Goal: Task Accomplishment & Management: Use online tool/utility

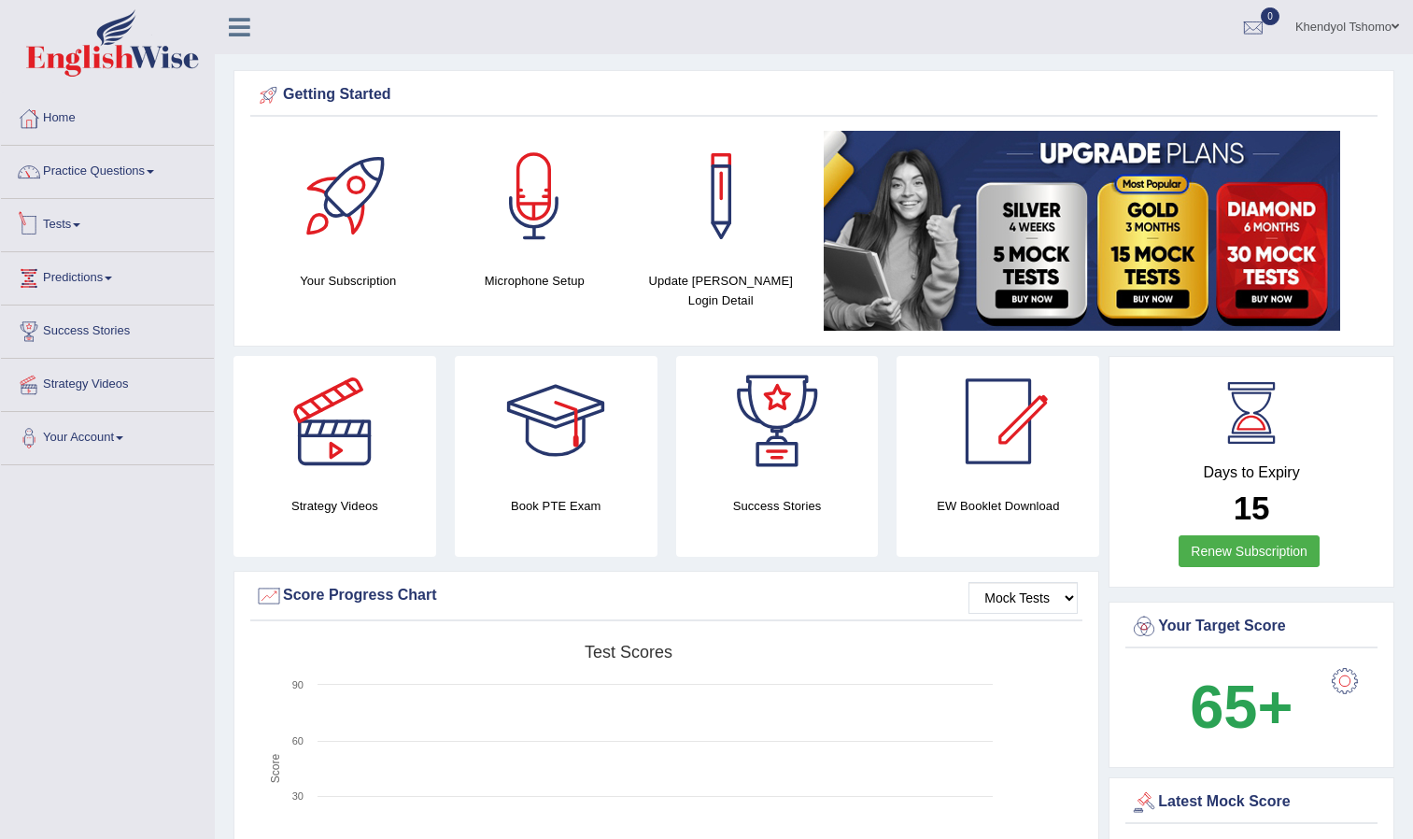
click at [75, 230] on link "Tests" at bounding box center [107, 222] width 213 height 47
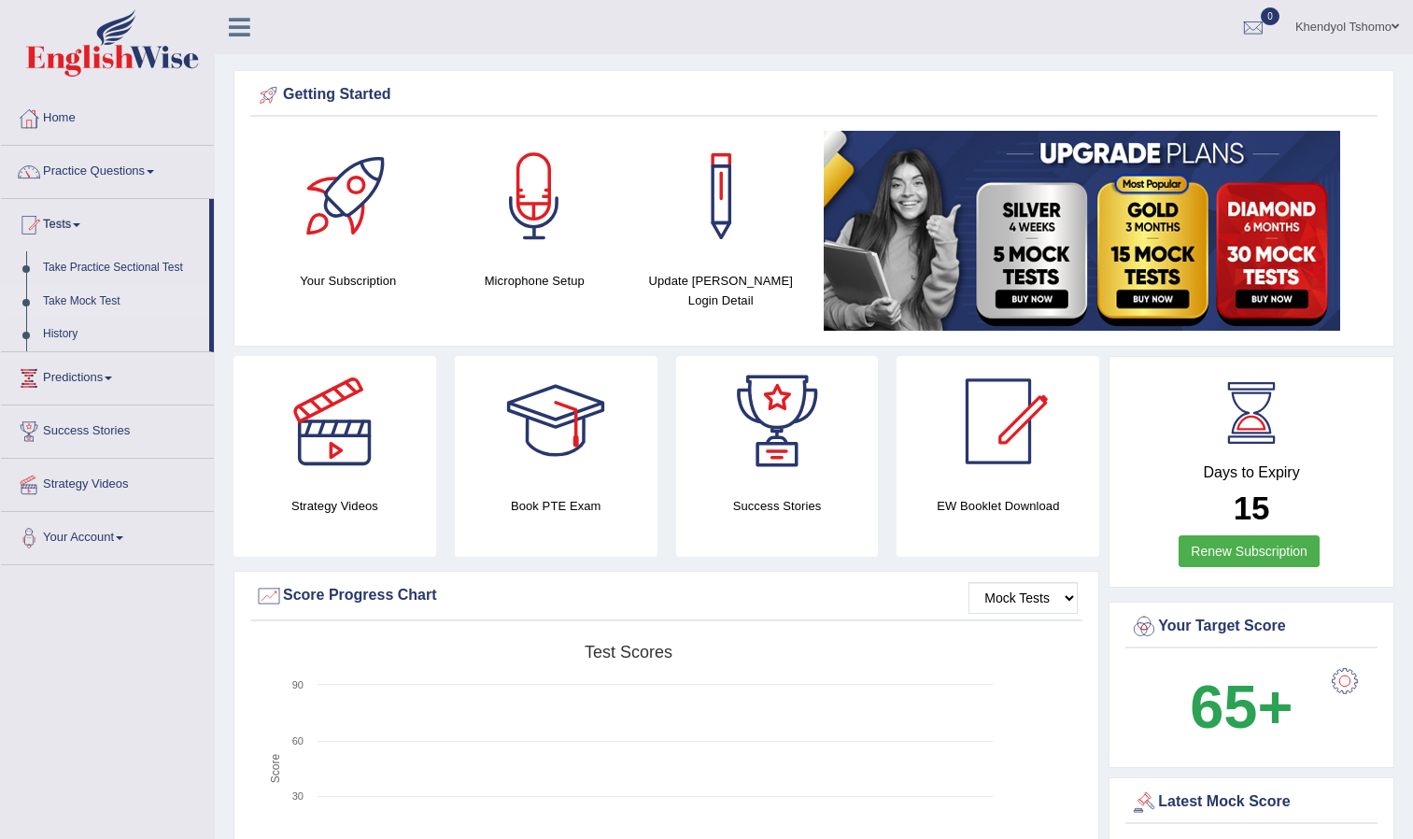
click at [90, 296] on link "Take Mock Test" at bounding box center [122, 302] width 175 height 34
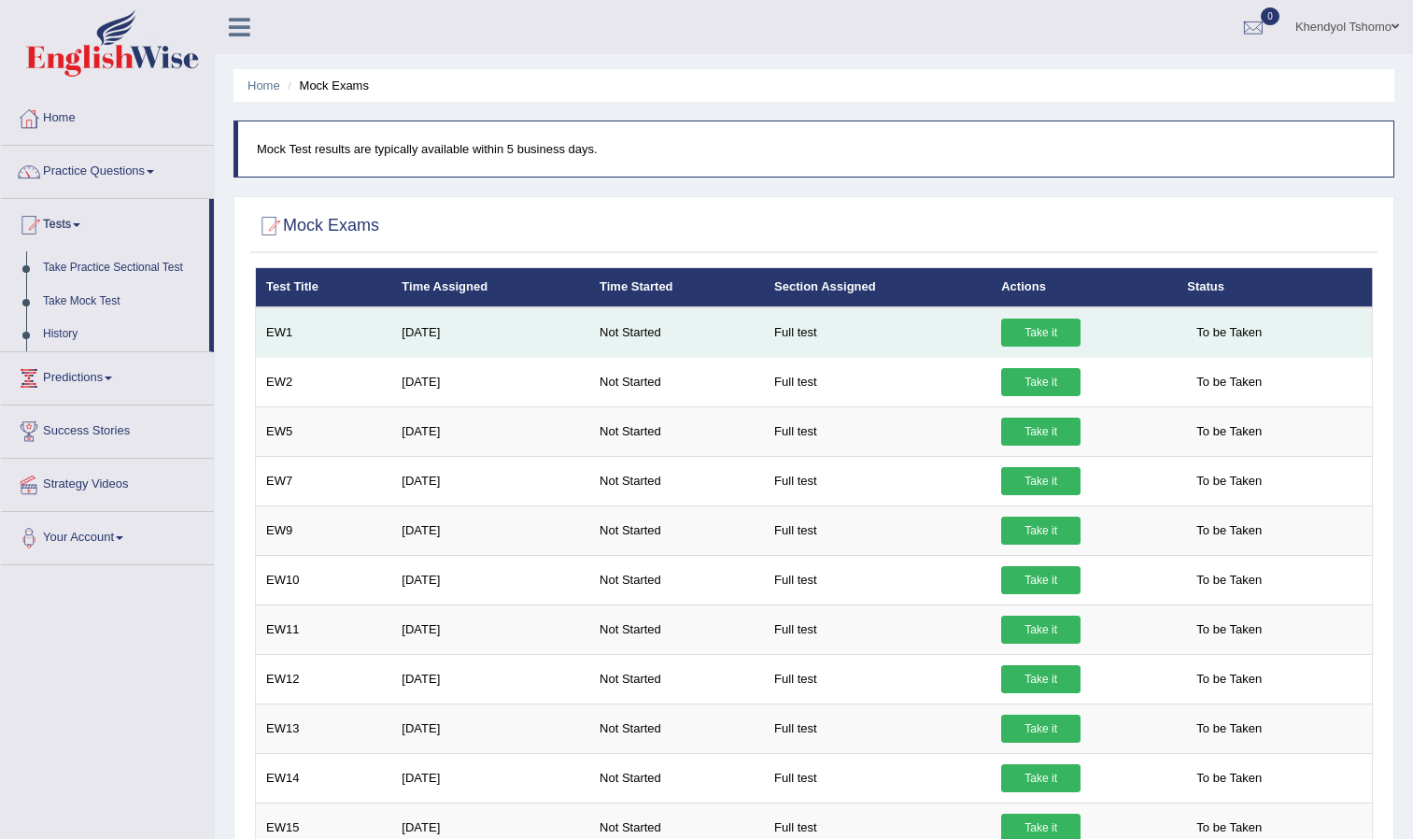
click at [1030, 326] on link "Take it" at bounding box center [1040, 332] width 79 height 28
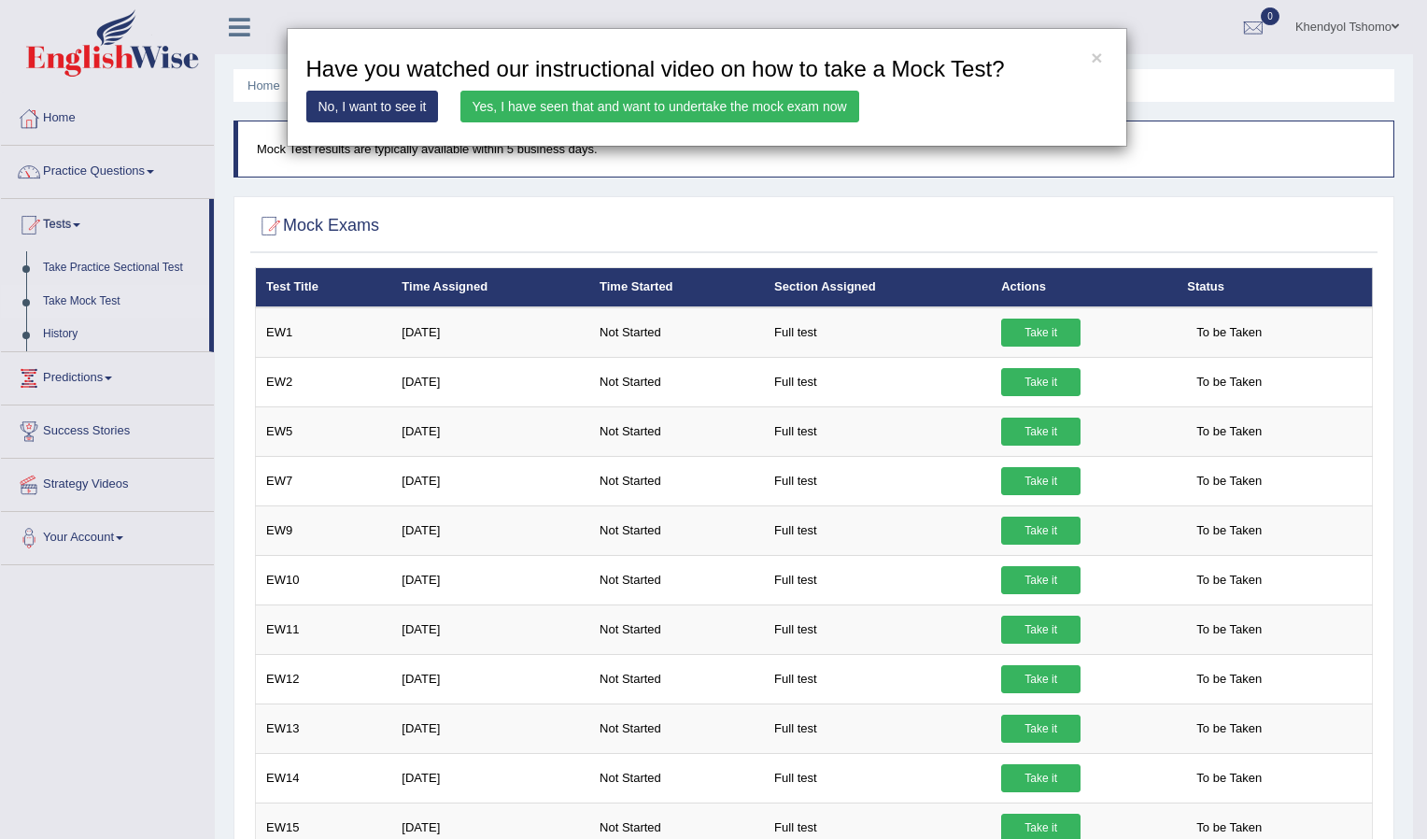
click at [503, 111] on link "Yes, I have seen that and want to undertake the mock exam now" at bounding box center [659, 107] width 399 height 32
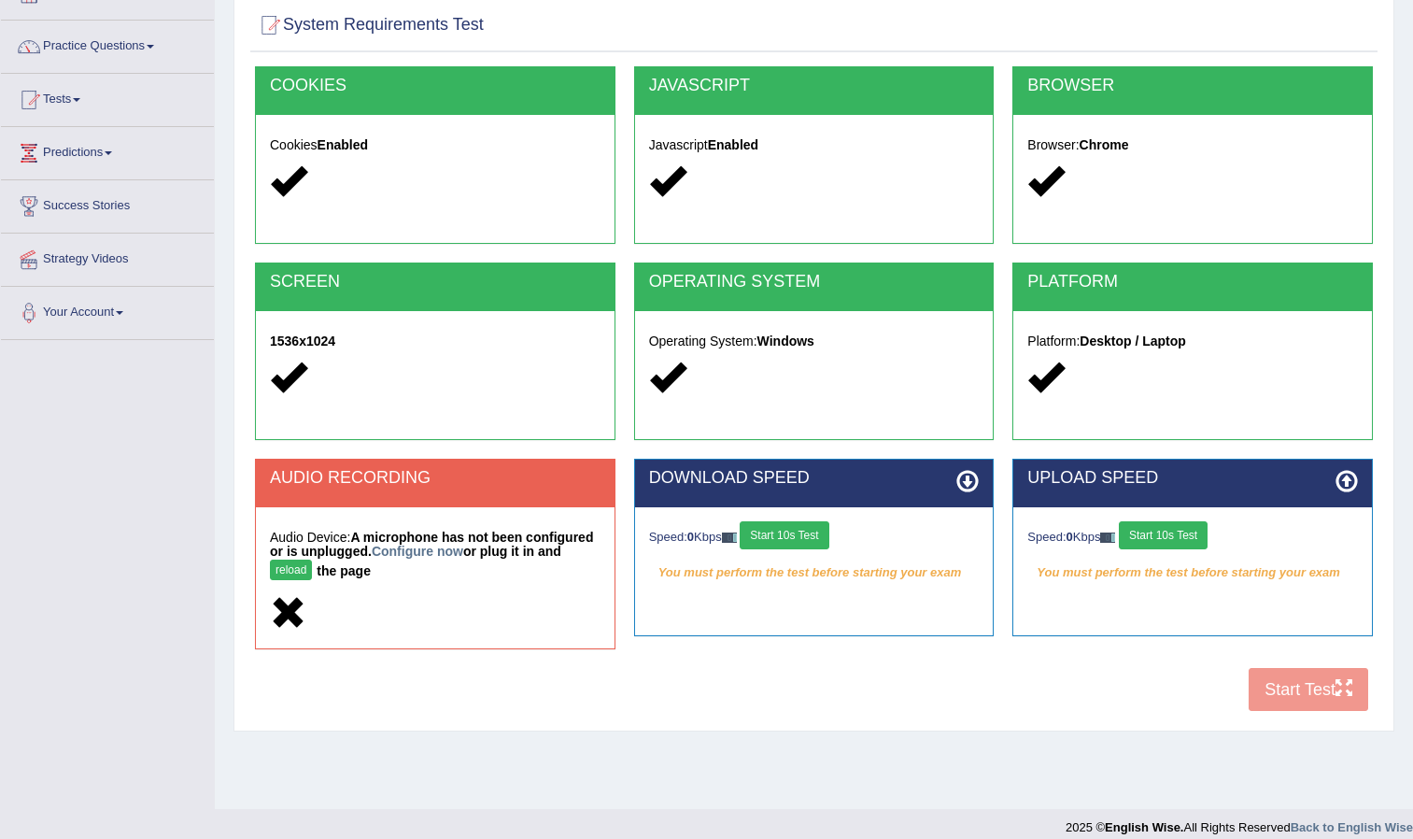
scroll to position [129, 0]
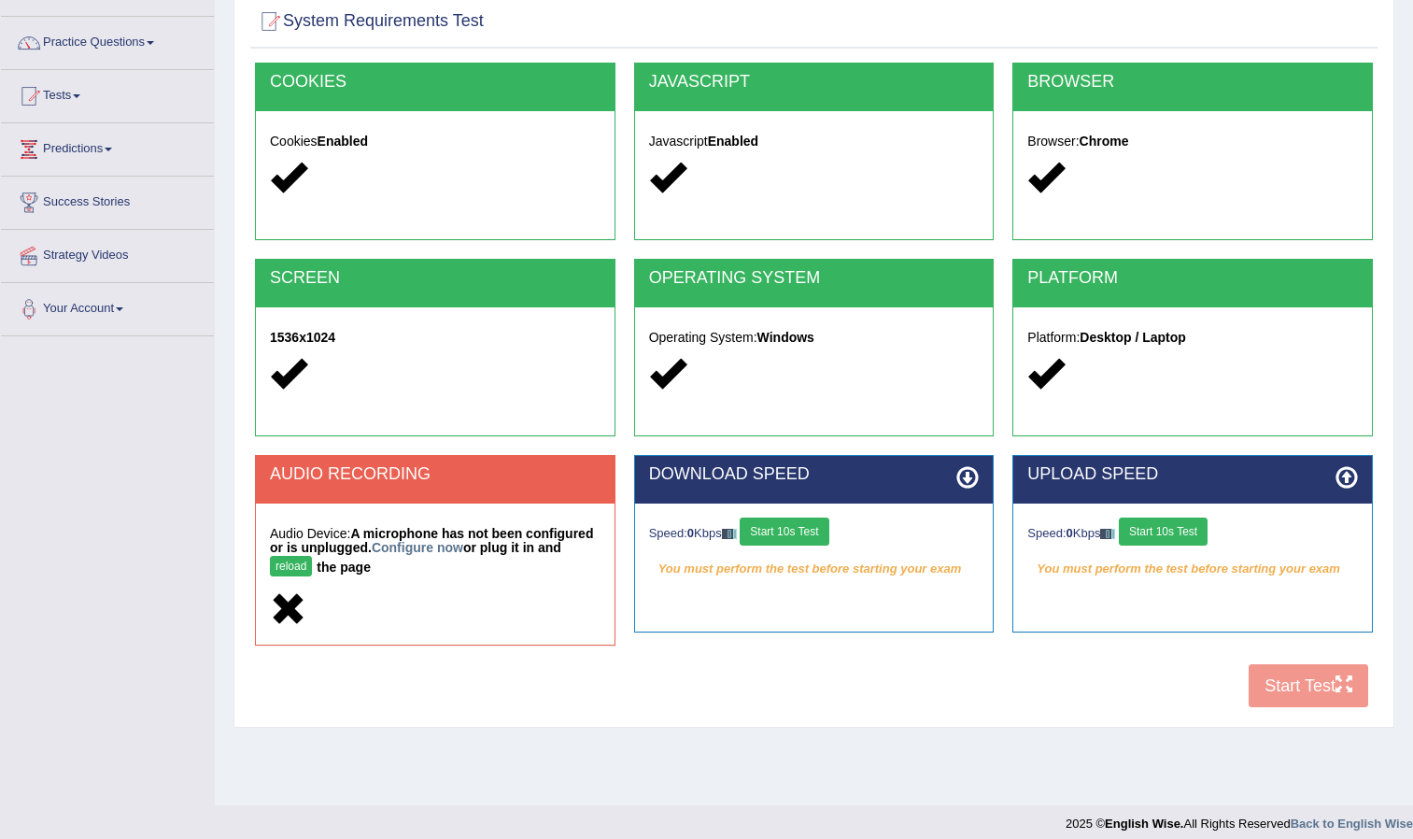
click at [786, 530] on button "Start 10s Test" at bounding box center [784, 531] width 89 height 28
click at [1188, 533] on button "Start 10s Test" at bounding box center [1163, 531] width 89 height 28
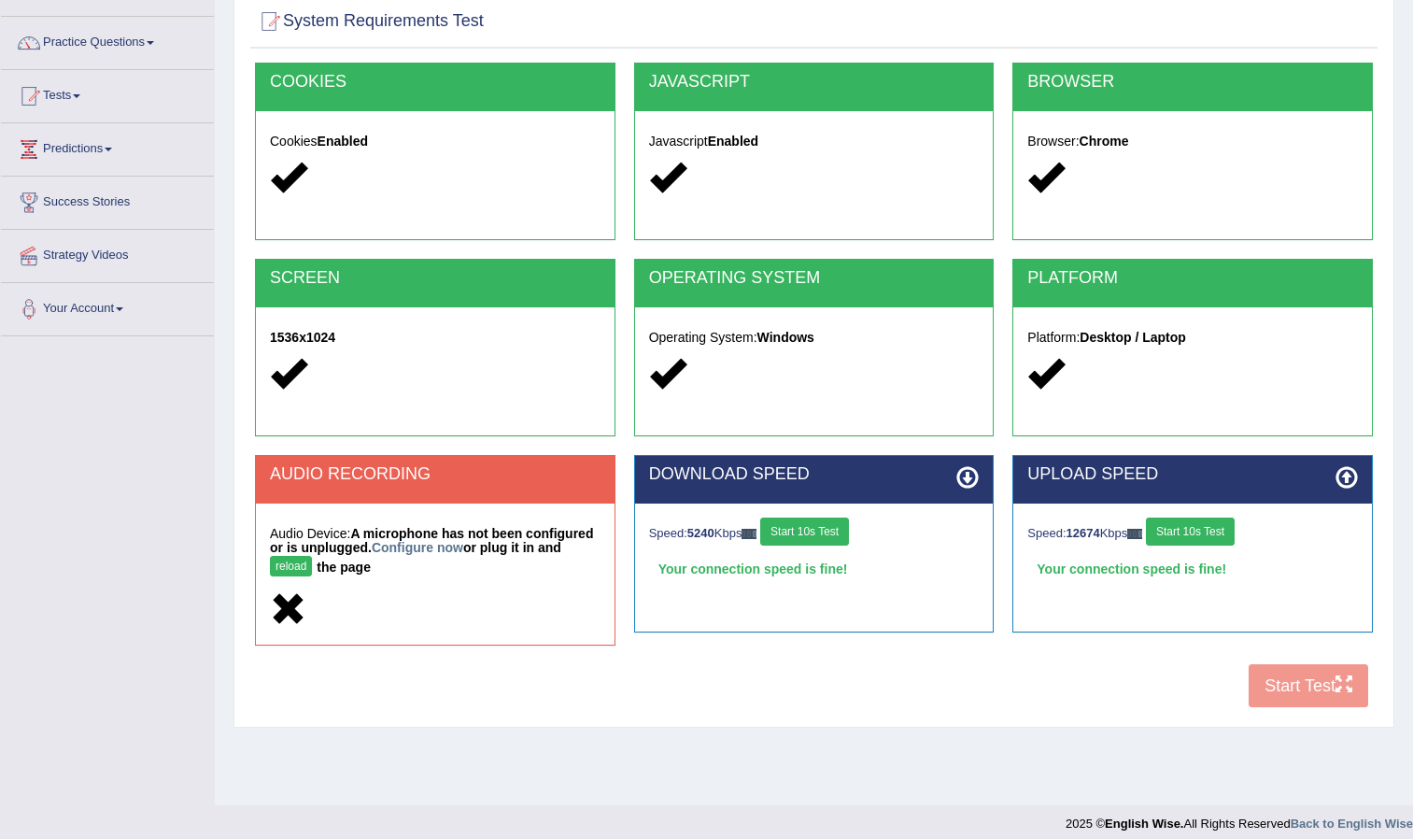
click at [312, 556] on button "reload" at bounding box center [291, 566] width 42 height 21
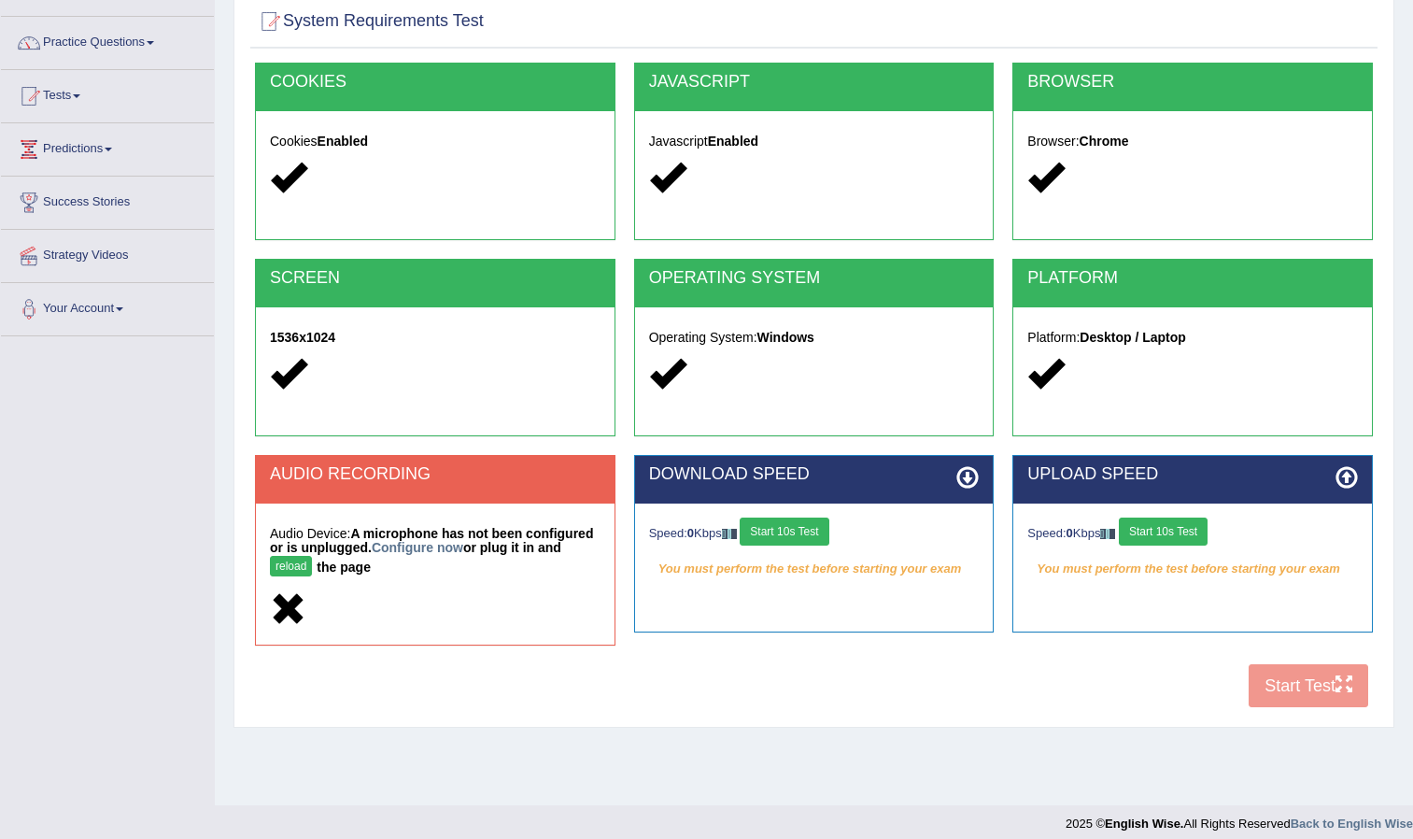
click at [312, 556] on button "reload" at bounding box center [291, 566] width 42 height 21
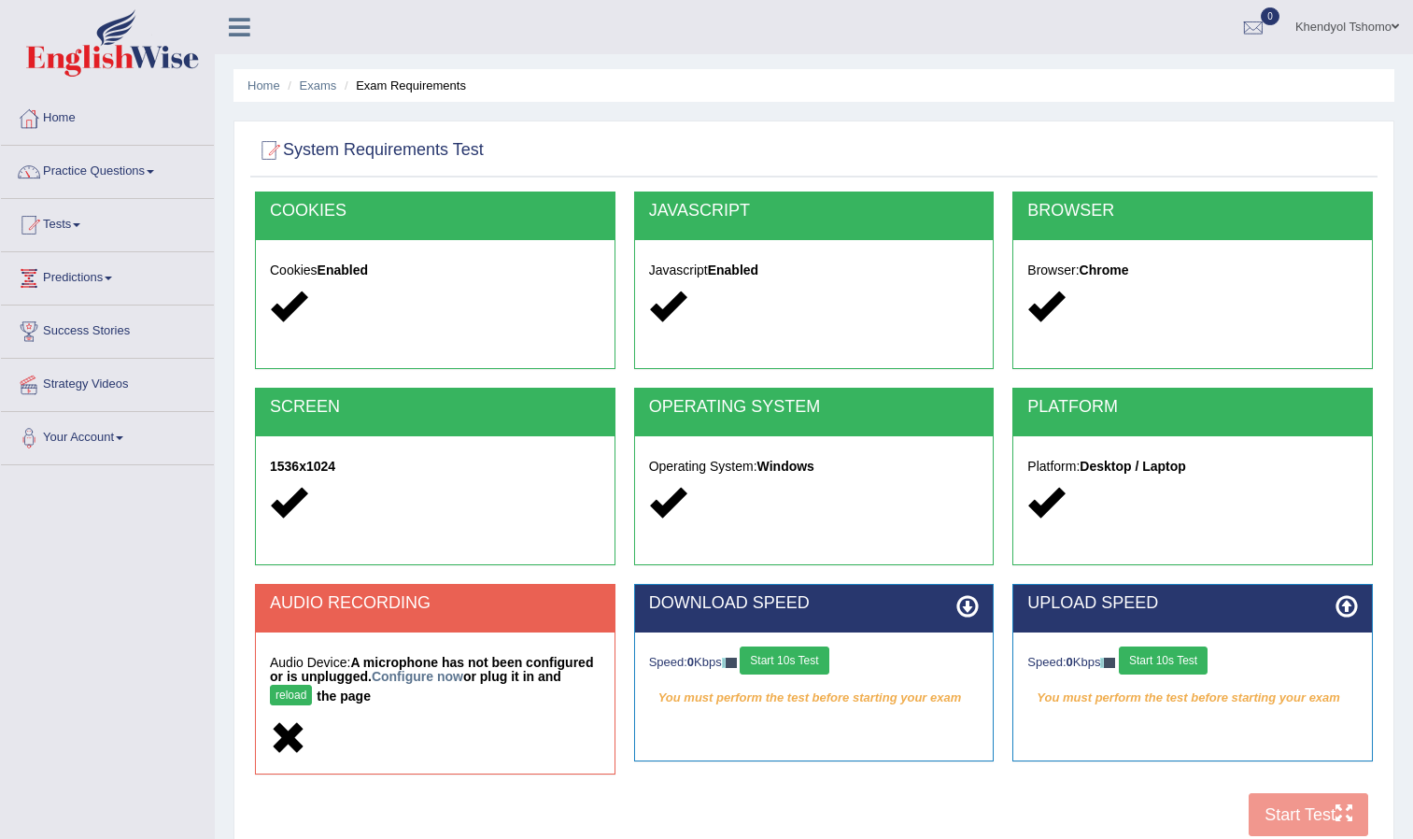
scroll to position [129, 0]
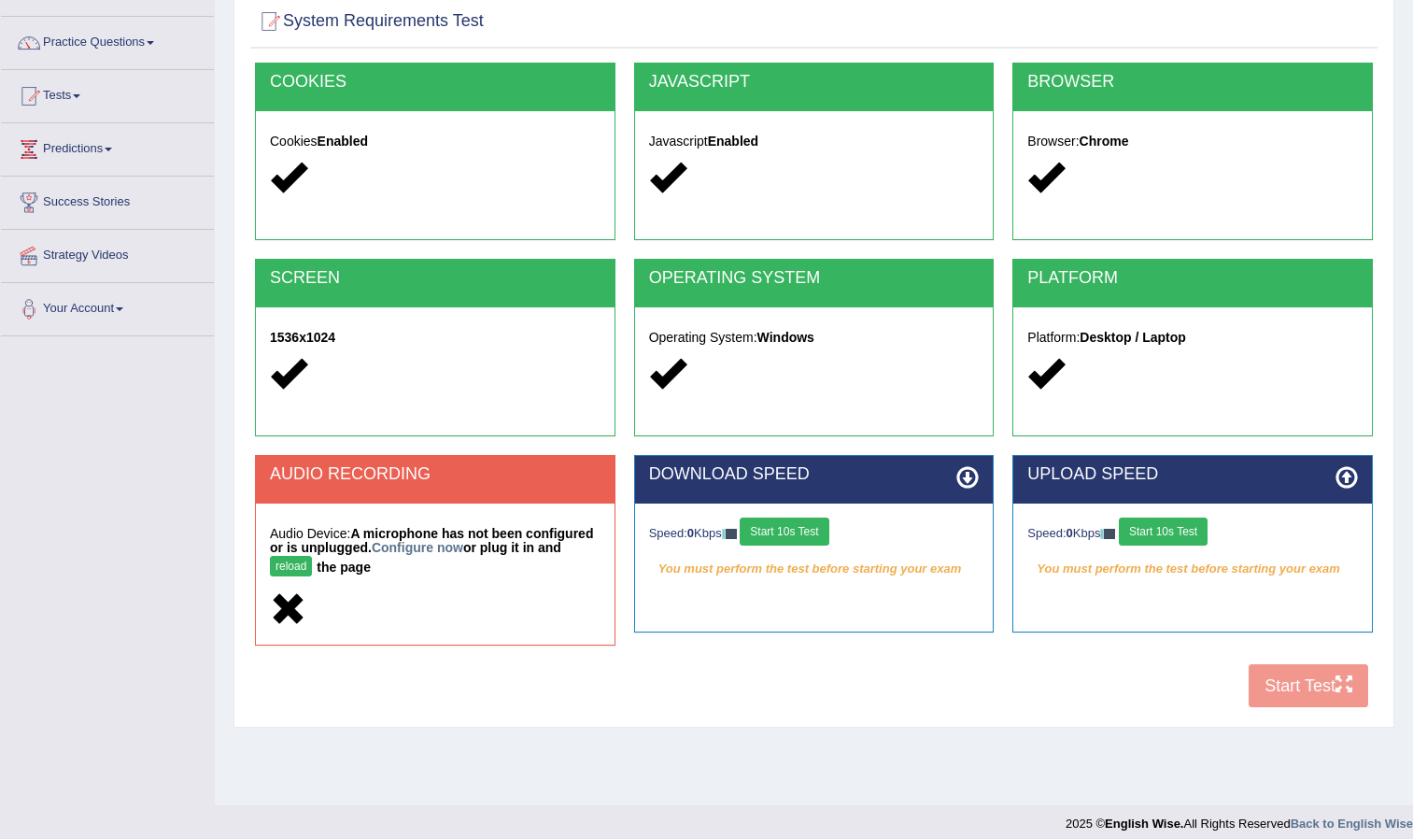
click at [312, 556] on button "reload" at bounding box center [291, 566] width 42 height 21
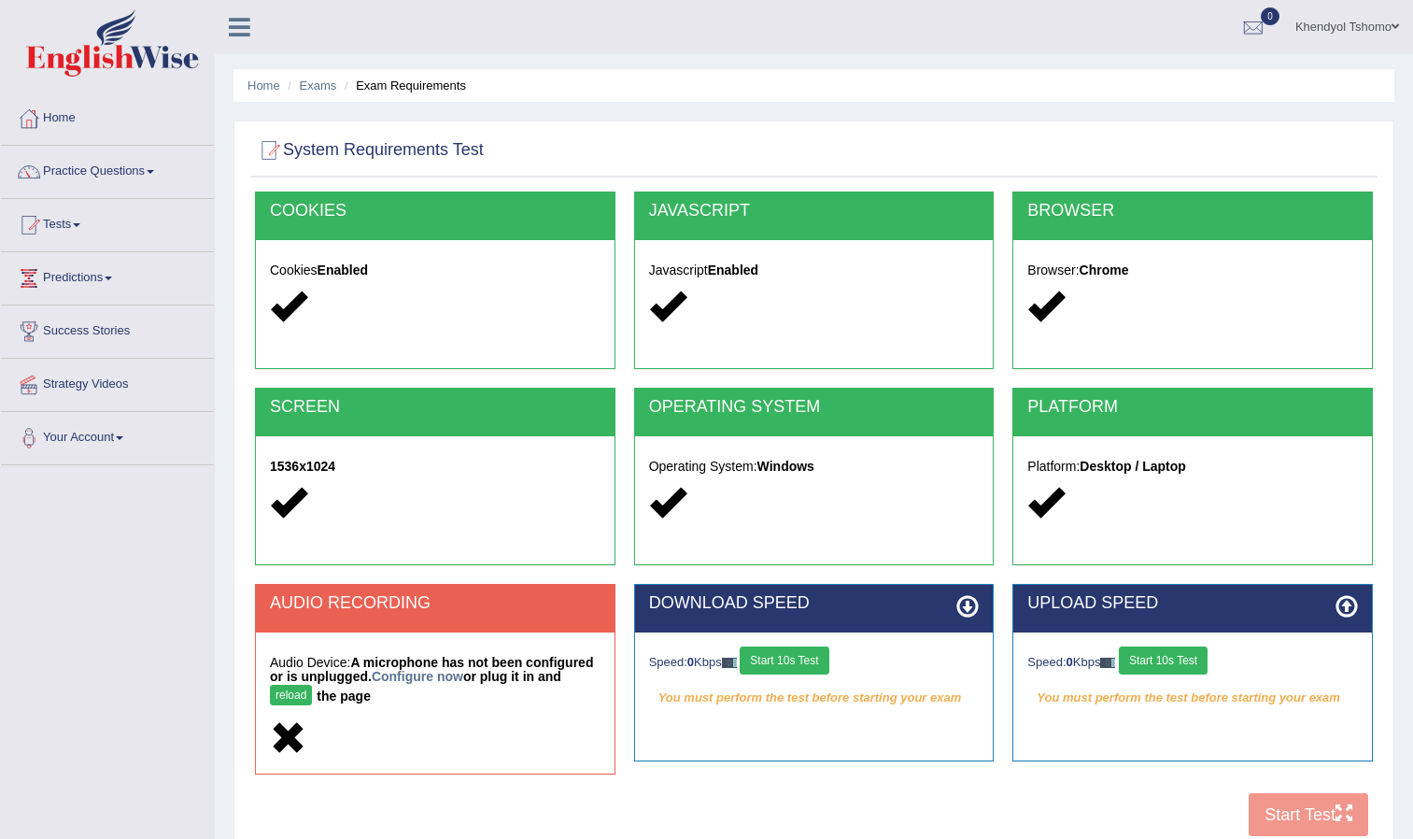
scroll to position [142, 0]
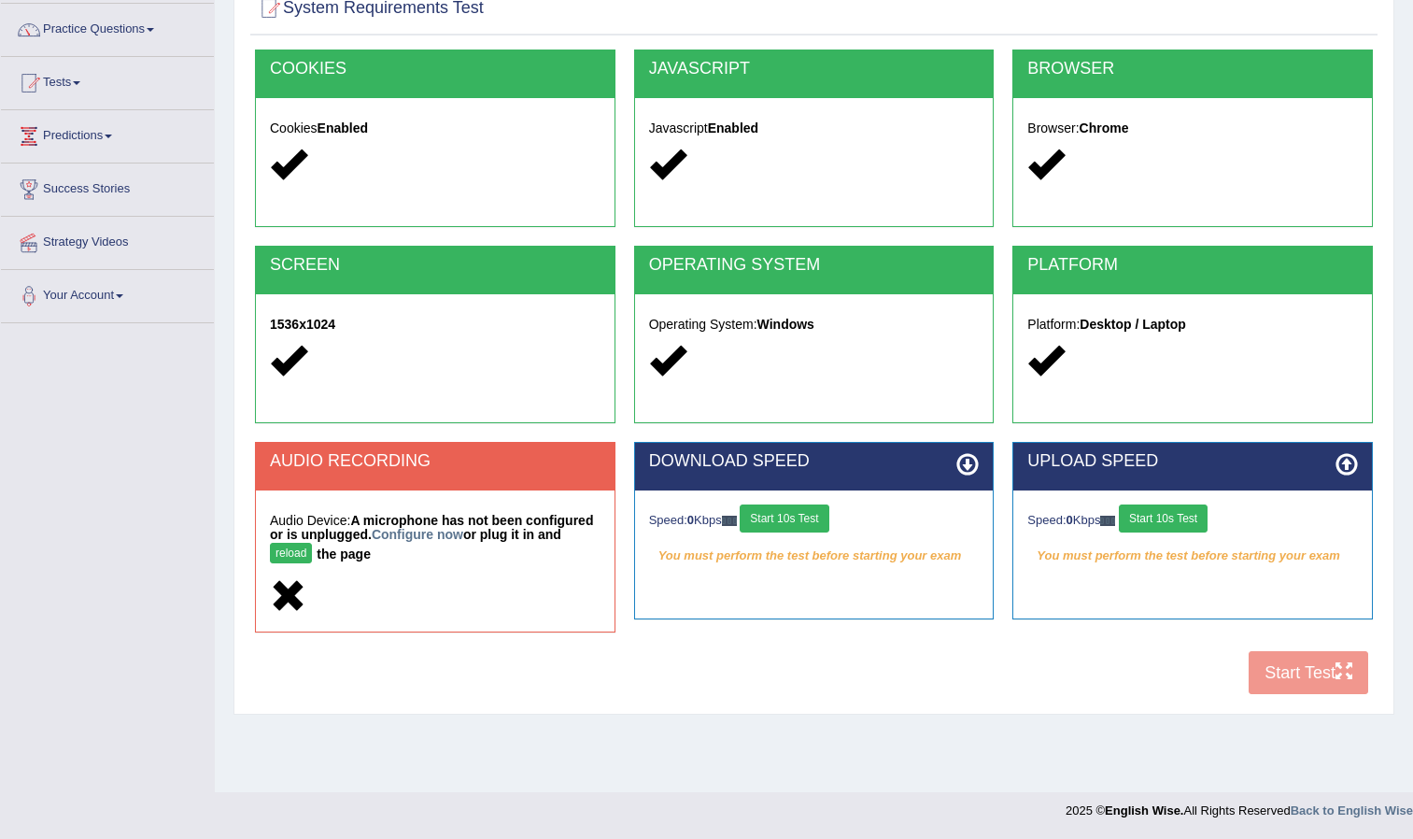
click at [1283, 644] on div "AUDIO RECORDING Audio Device: A microphone has not been configured or is unplug…" at bounding box center [814, 546] width 1137 height 209
click at [1281, 661] on div "COOKIES Cookies Enabled JAVASCRIPT Javascript Enabled BROWSER Browser: Chrome S…" at bounding box center [813, 377] width 1127 height 655
click at [1205, 535] on div "Speed: 0 Kbps Start 10s Test" at bounding box center [1192, 520] width 331 height 33
click at [1196, 522] on button "Start 10s Test" at bounding box center [1163, 518] width 89 height 28
click at [799, 511] on div "Speed: 0 Kbps Start 10s Test" at bounding box center [814, 520] width 331 height 33
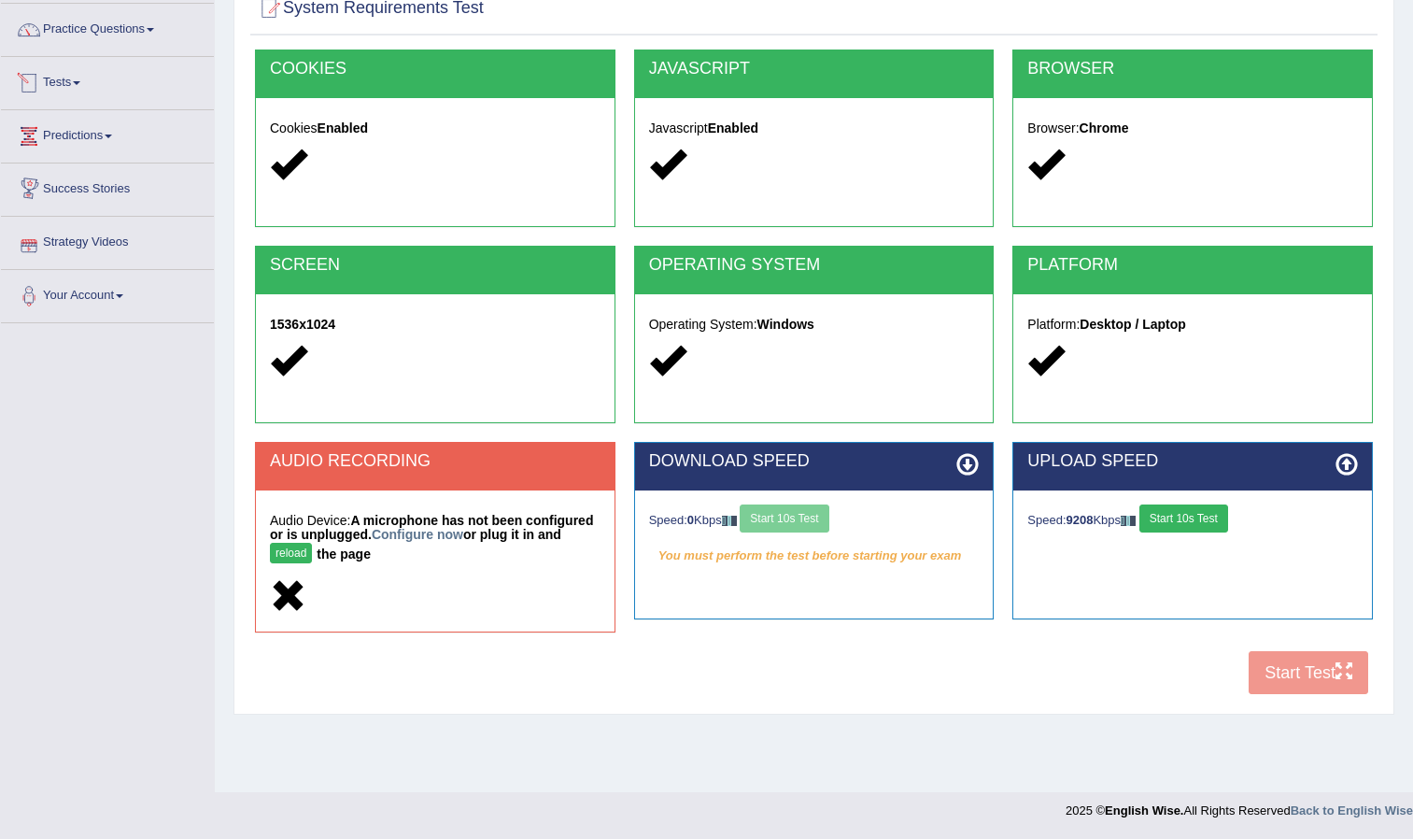
click at [59, 80] on link "Tests" at bounding box center [107, 80] width 213 height 47
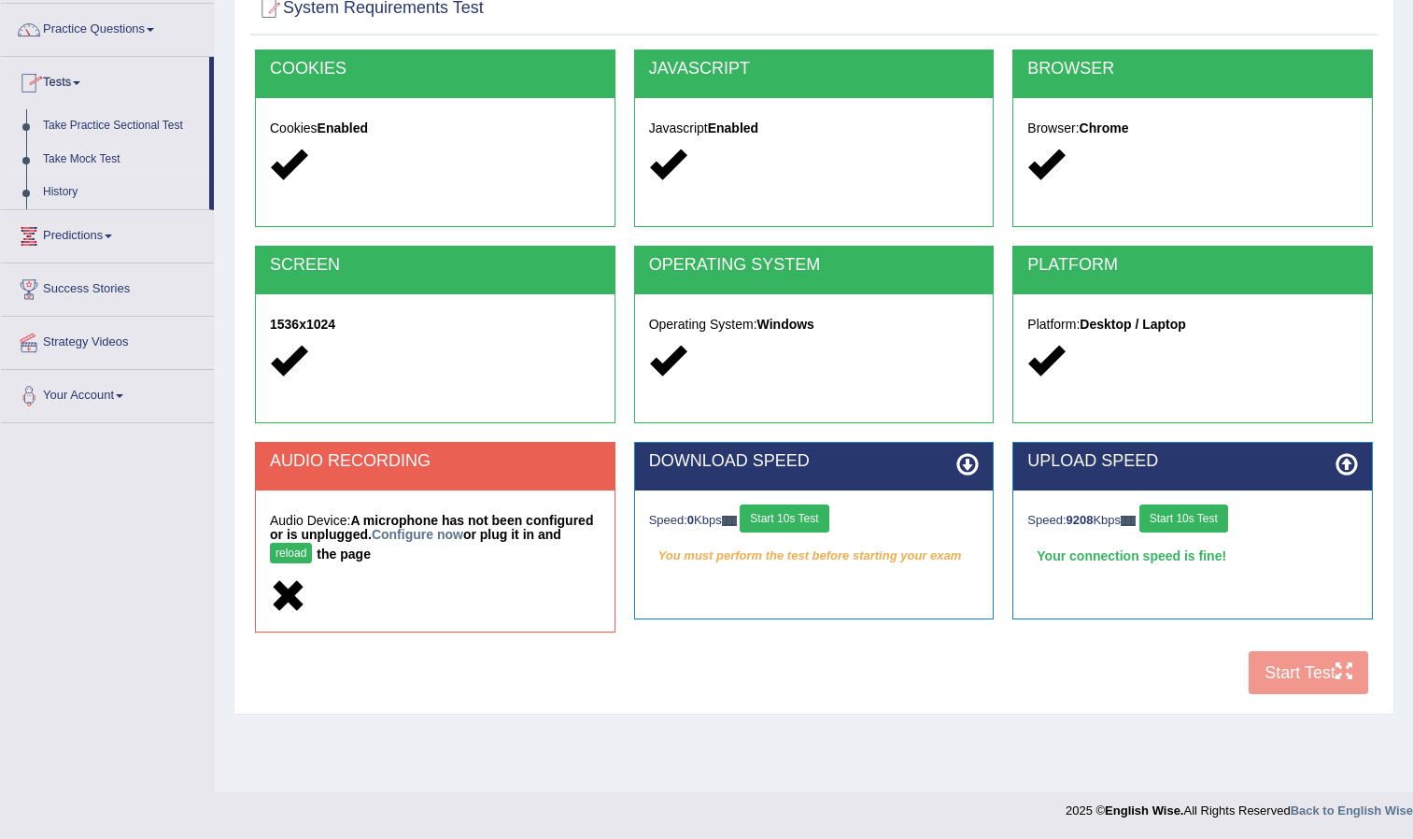
click at [68, 152] on link "Take Mock Test" at bounding box center [122, 160] width 175 height 34
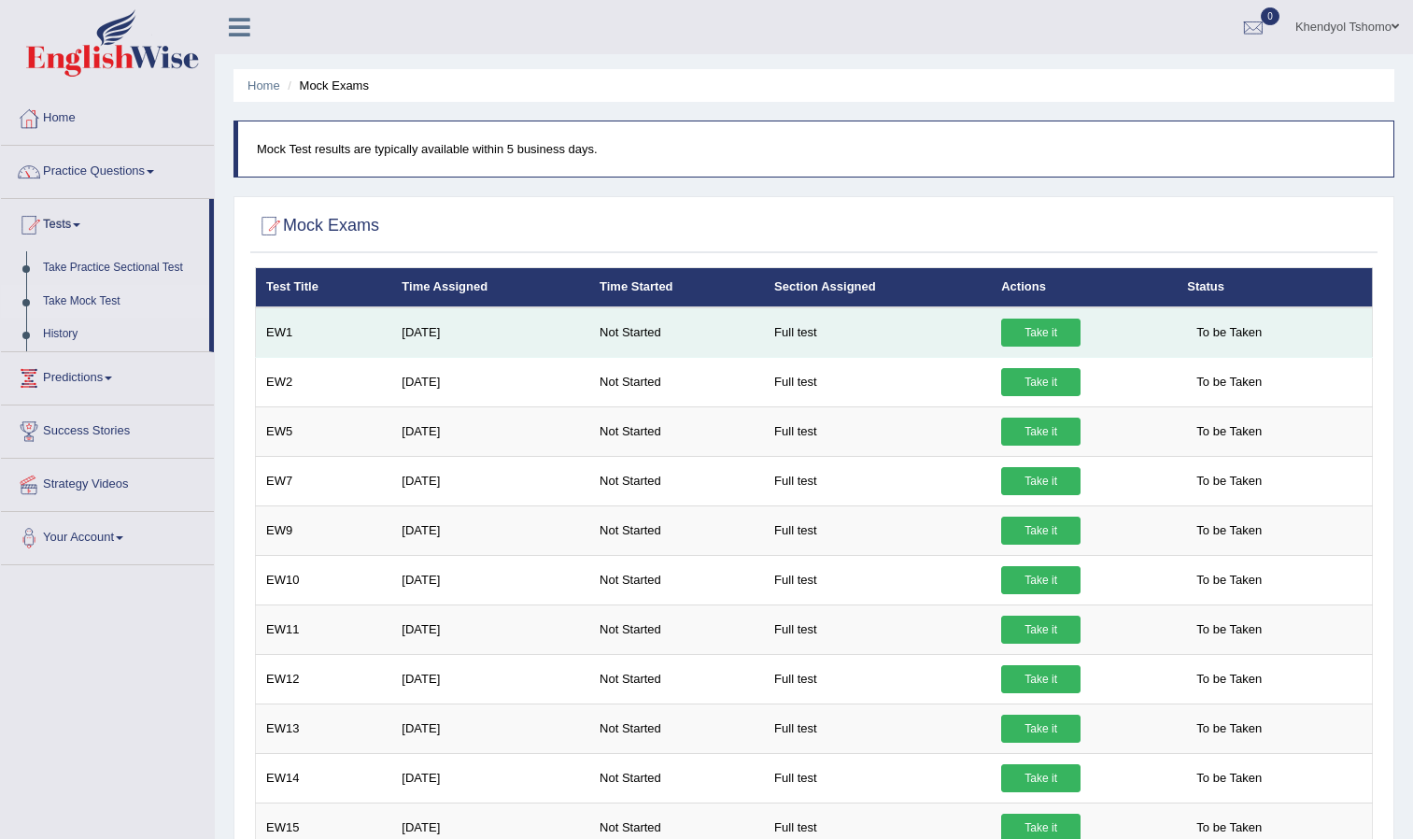
click at [1030, 325] on link "Take it" at bounding box center [1040, 332] width 79 height 28
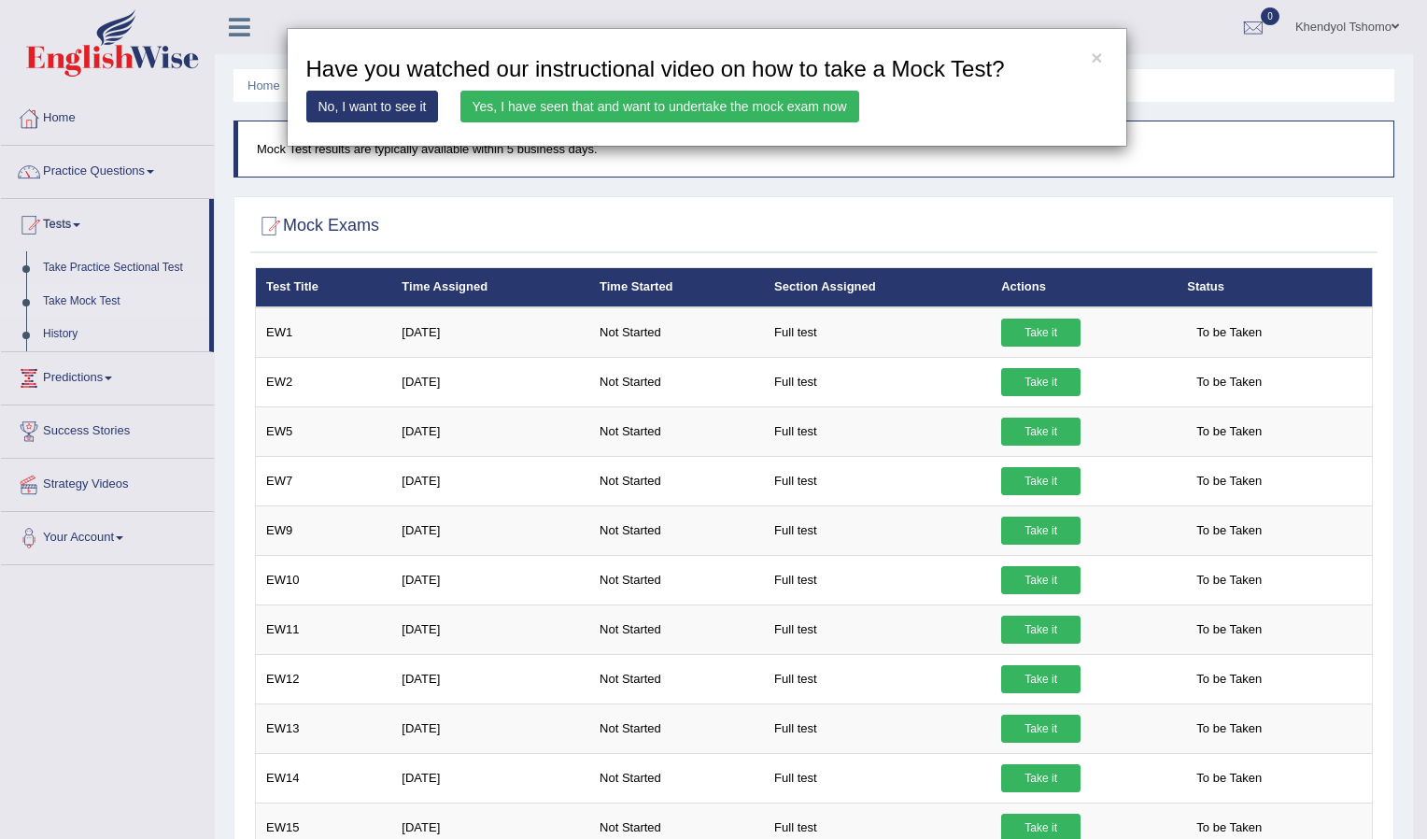
click at [498, 99] on link "Yes, I have seen that and want to undertake the mock exam now" at bounding box center [659, 107] width 399 height 32
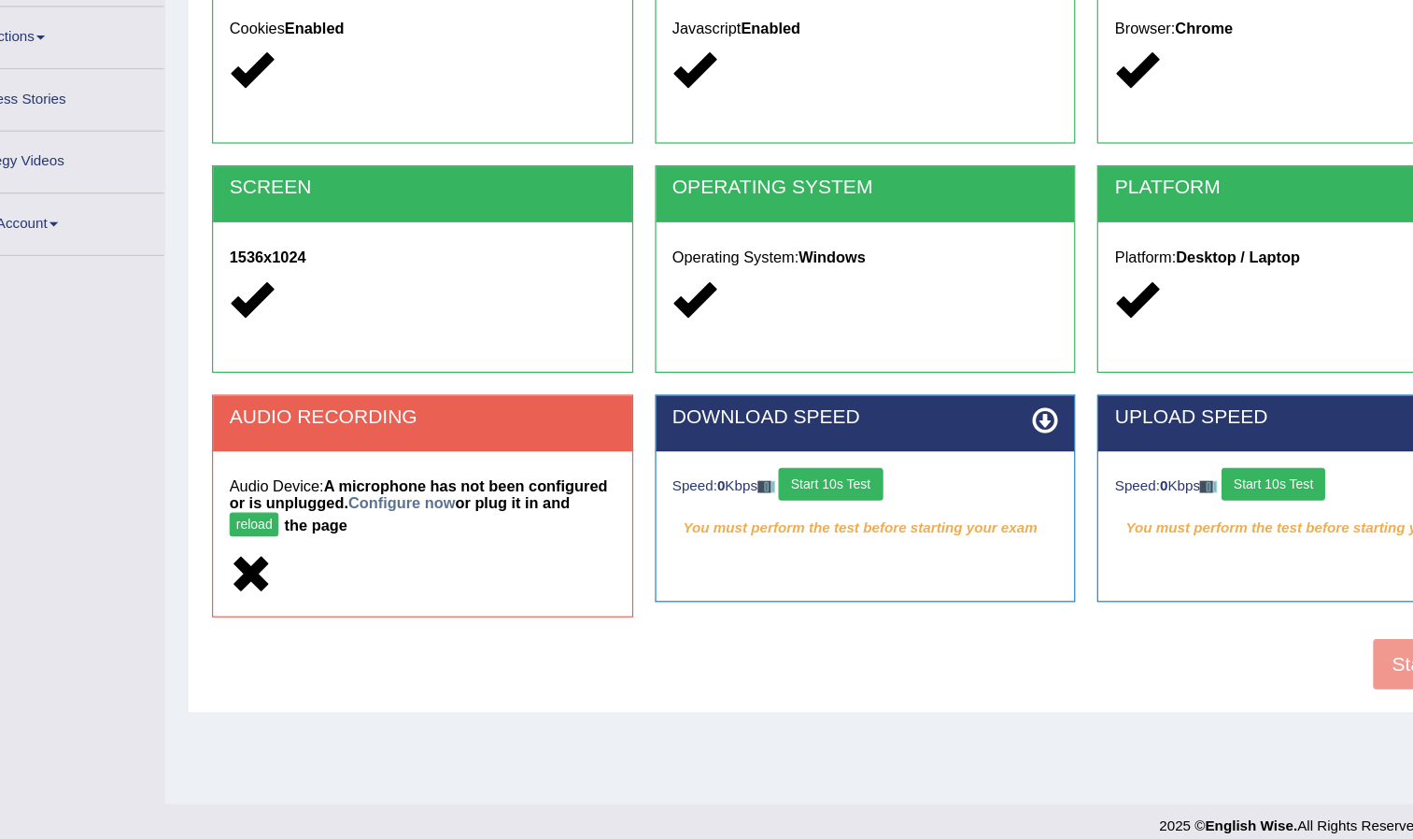
scroll to position [135, 0]
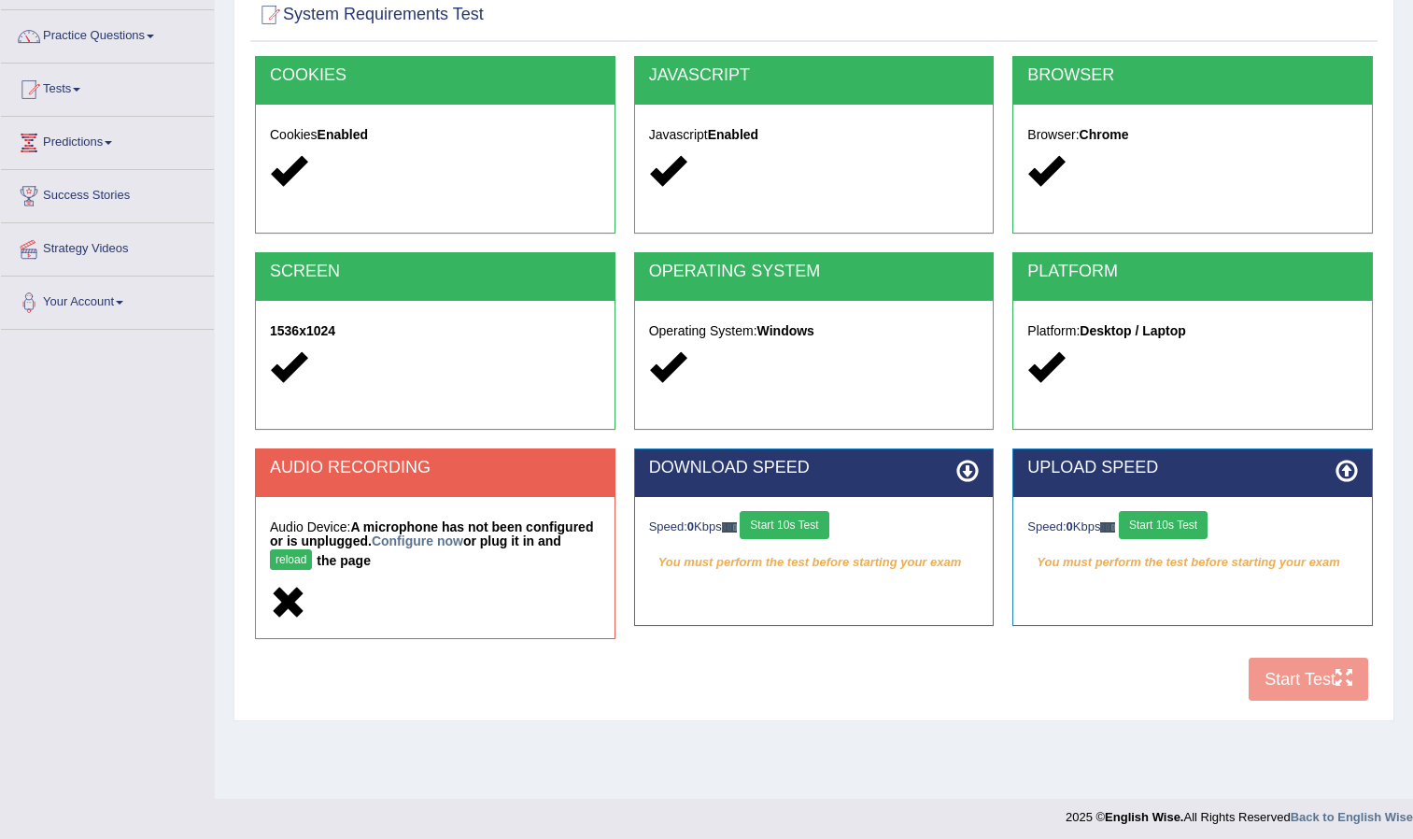
click at [312, 549] on button "reload" at bounding box center [291, 559] width 42 height 21
drag, startPoint x: 0, startPoint y: 0, endPoint x: 423, endPoint y: 545, distance: 690.3
click at [423, 545] on link "Configure now" at bounding box center [418, 540] width 92 height 15
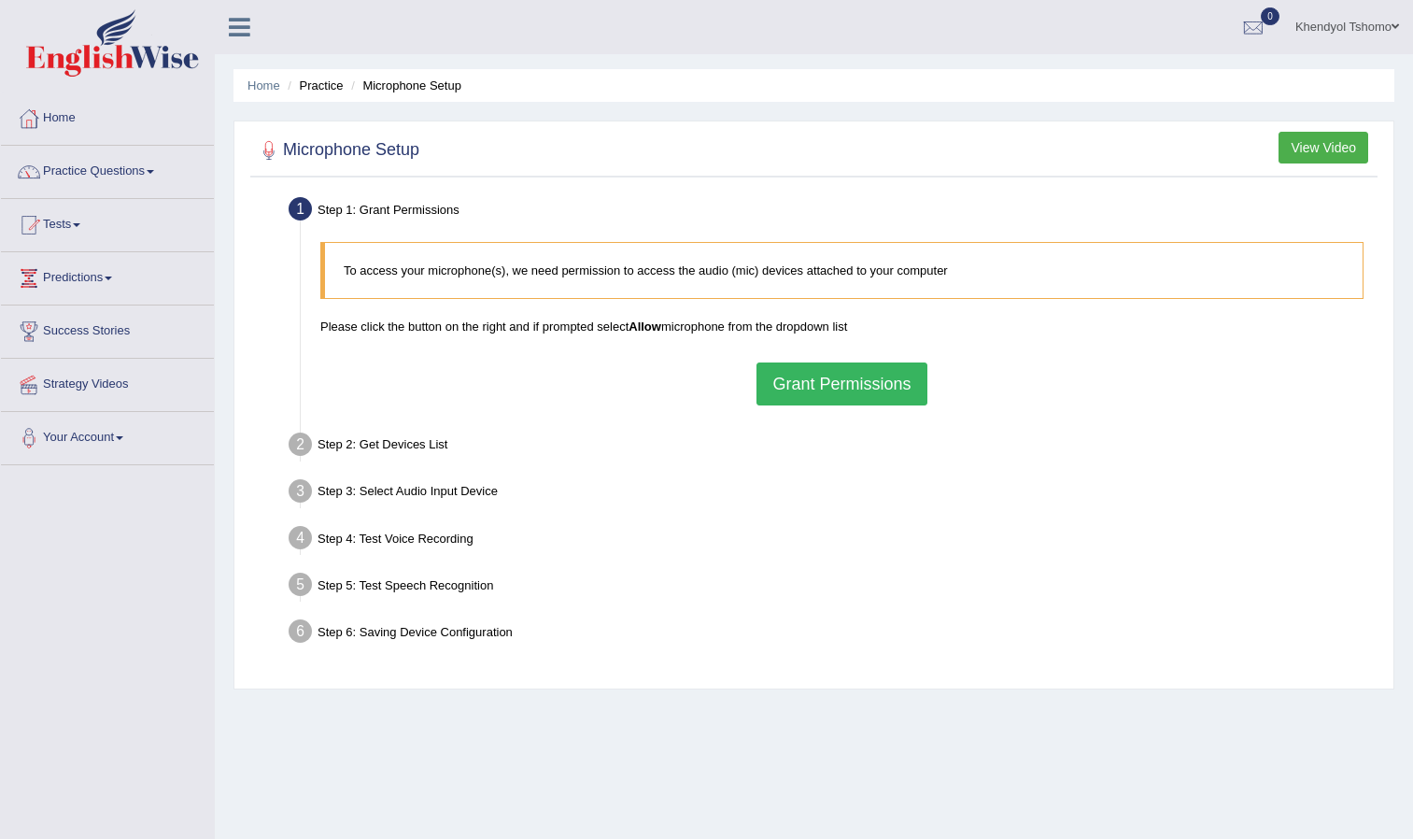
click at [827, 403] on button "Grant Permissions" at bounding box center [842, 383] width 170 height 43
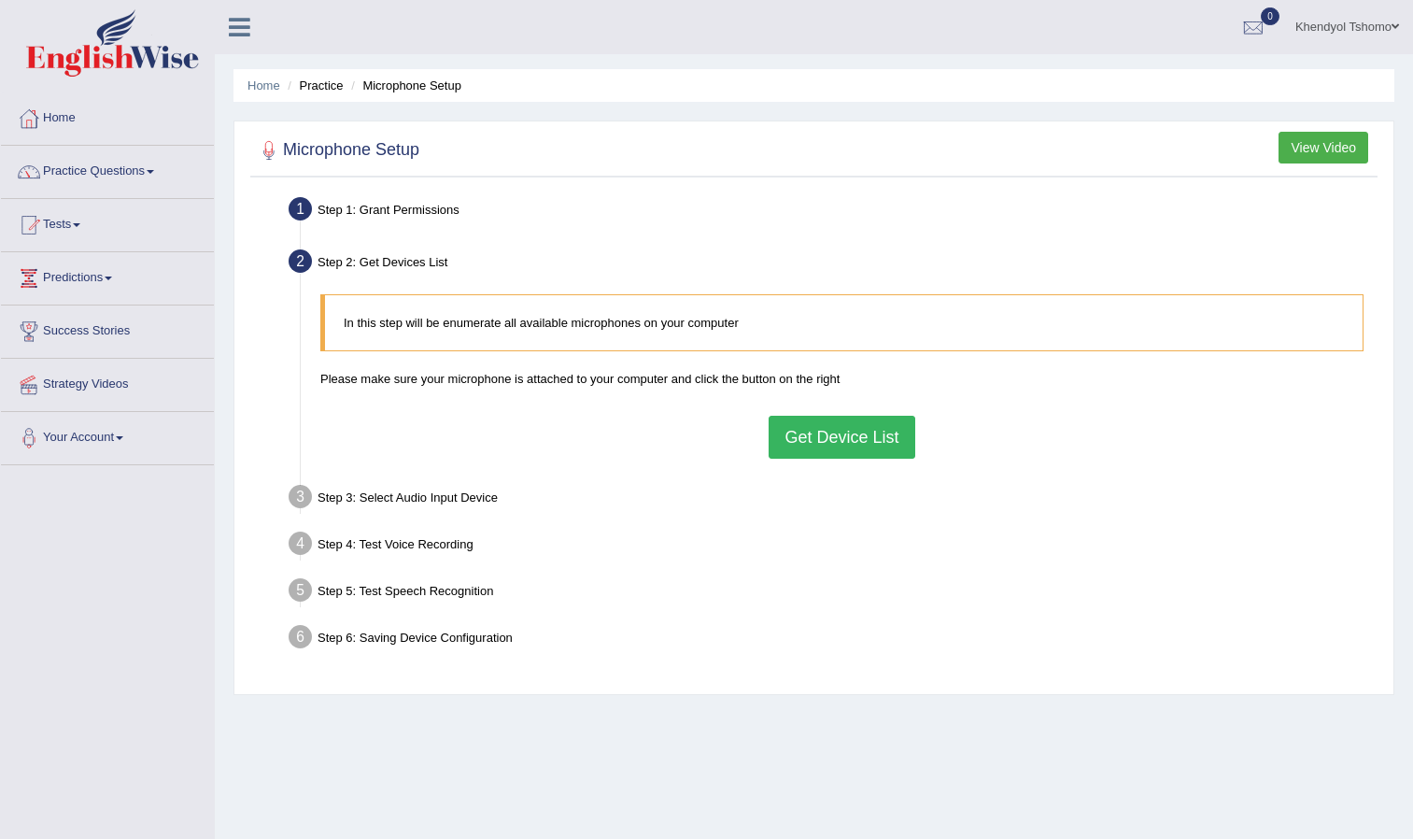
click at [805, 430] on button "Get Device List" at bounding box center [842, 437] width 146 height 43
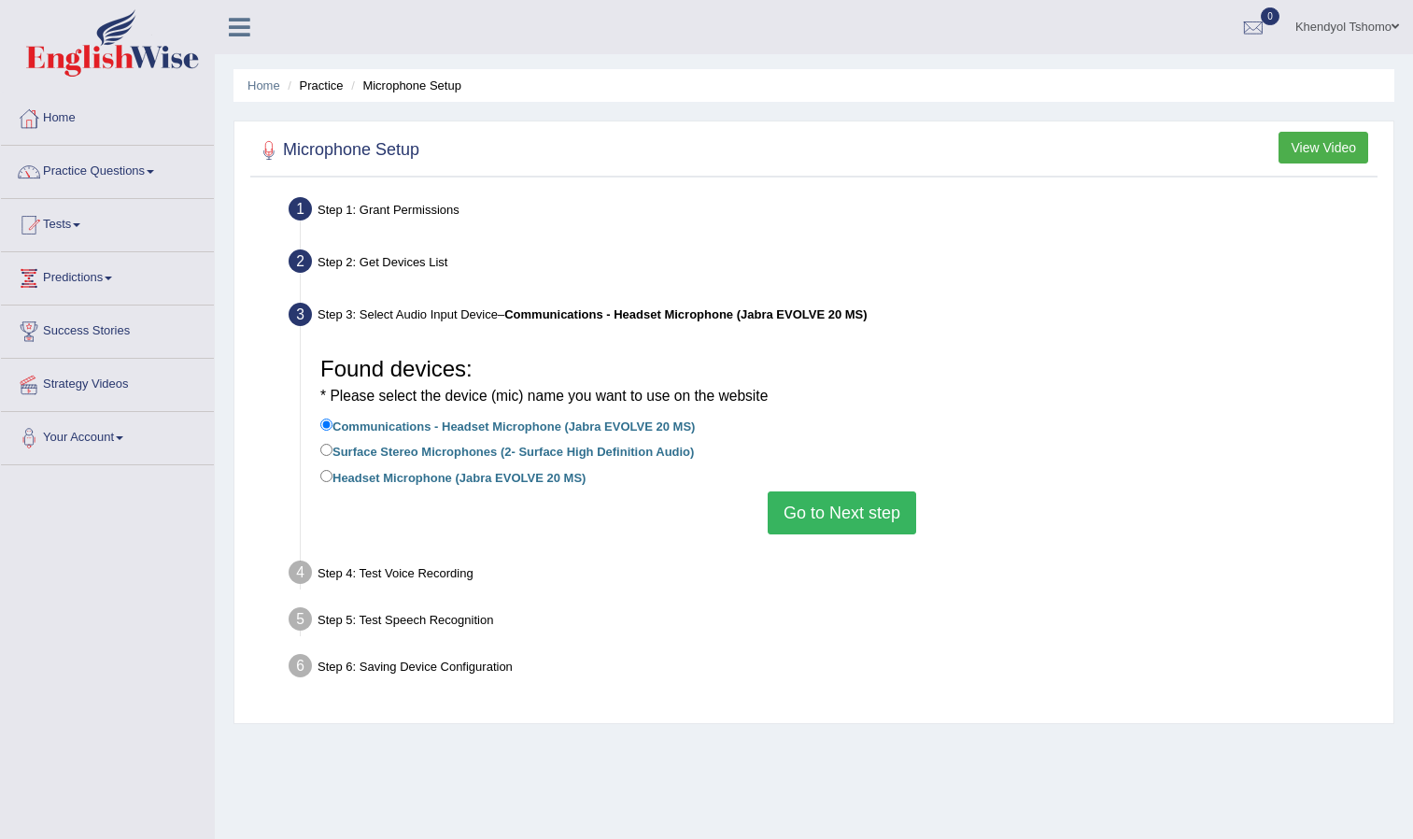
click at [414, 472] on label "Headset Microphone (Jabra EVOLVE 20 MS)" at bounding box center [452, 476] width 265 height 21
click at [333, 472] on input "Headset Microphone (Jabra EVOLVE 20 MS)" at bounding box center [326, 476] width 12 height 12
radio input "true"
click at [812, 502] on button "Go to Next step" at bounding box center [842, 512] width 149 height 43
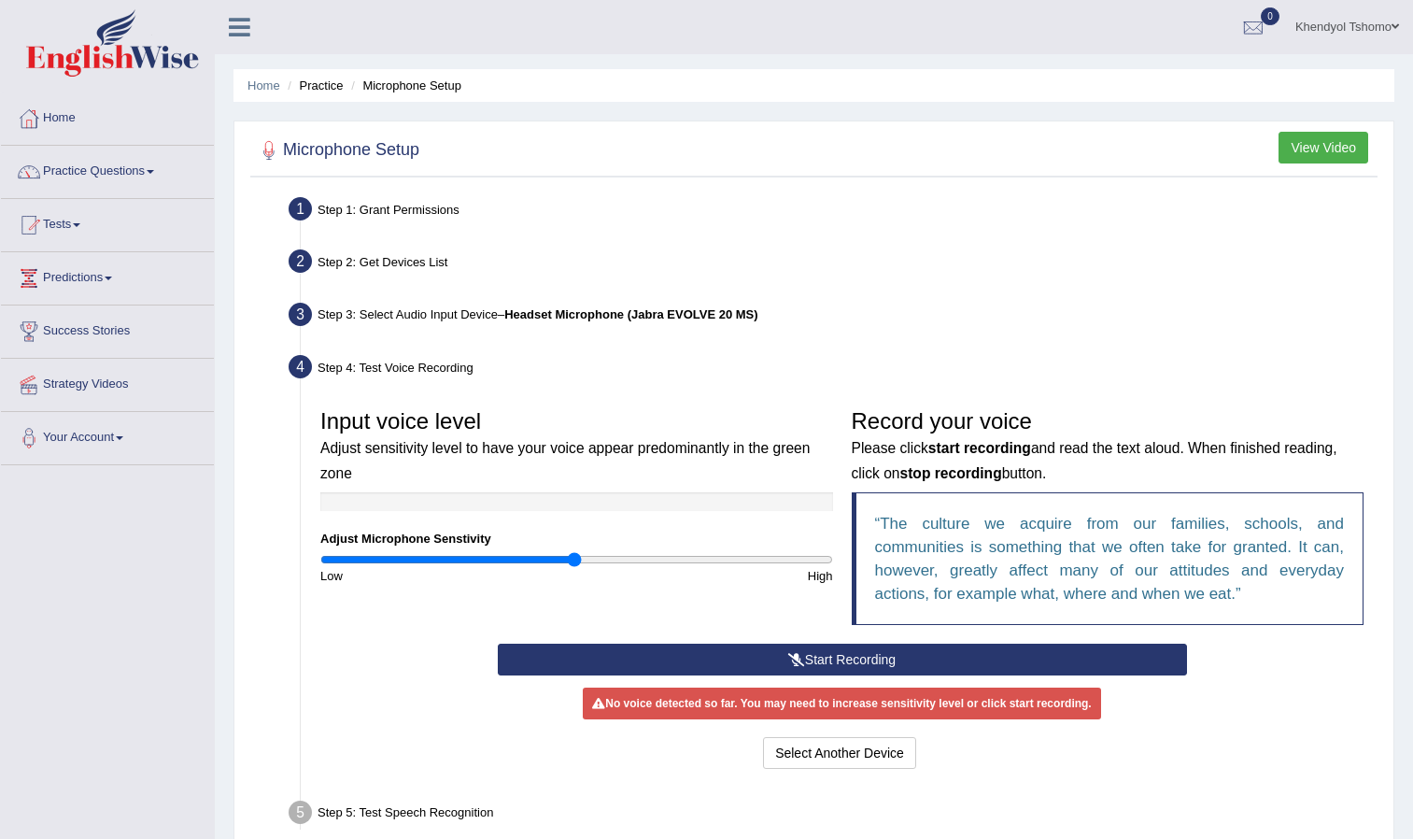
drag, startPoint x: 578, startPoint y: 554, endPoint x: 572, endPoint y: 574, distance: 21.6
click at [572, 567] on input "range" at bounding box center [576, 559] width 513 height 15
click at [478, 504] on div at bounding box center [576, 501] width 513 height 19
click at [698, 645] on button "Start Recording" at bounding box center [842, 660] width 689 height 32
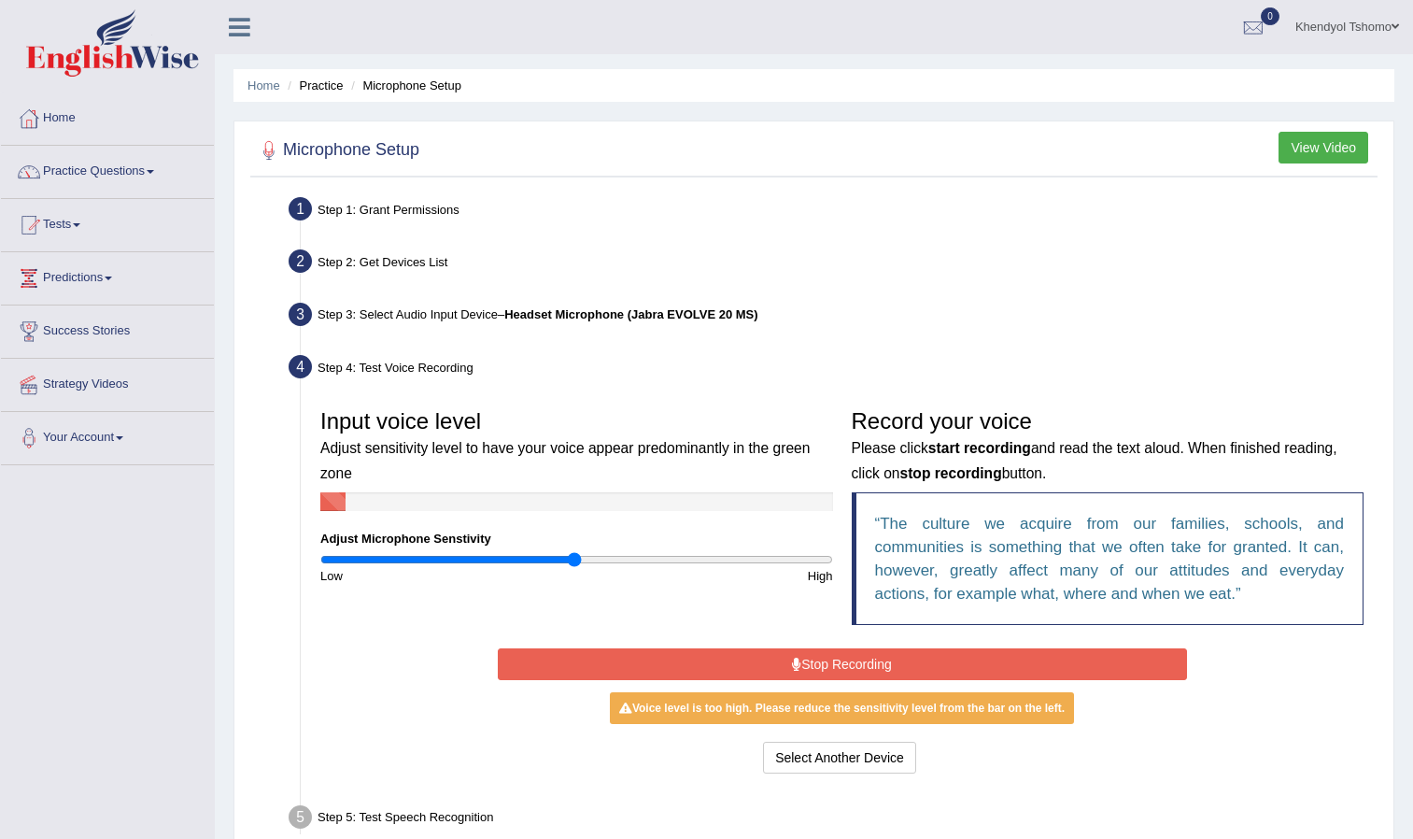
click at [836, 648] on button "Stop Recording" at bounding box center [842, 664] width 689 height 32
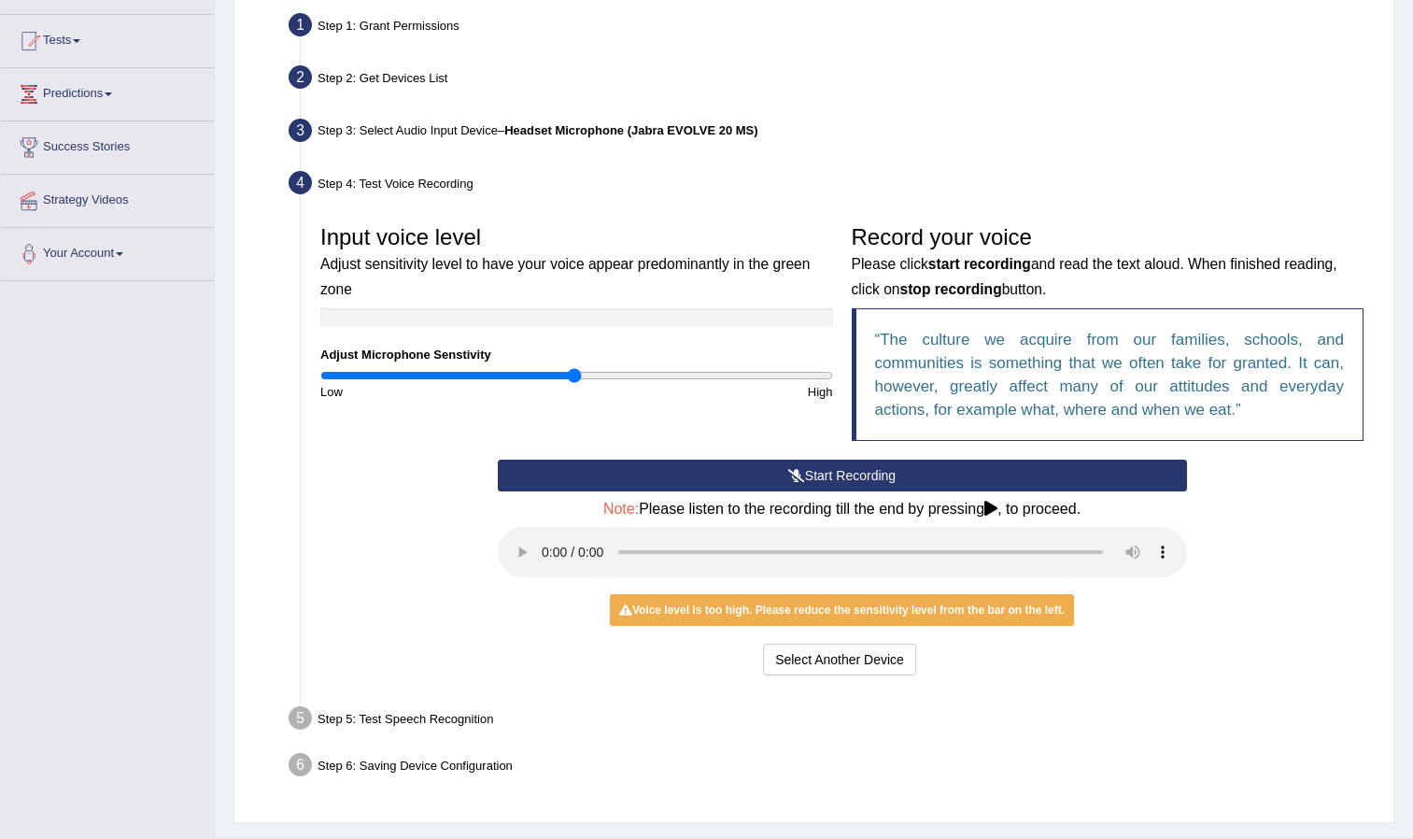
scroll to position [229, 0]
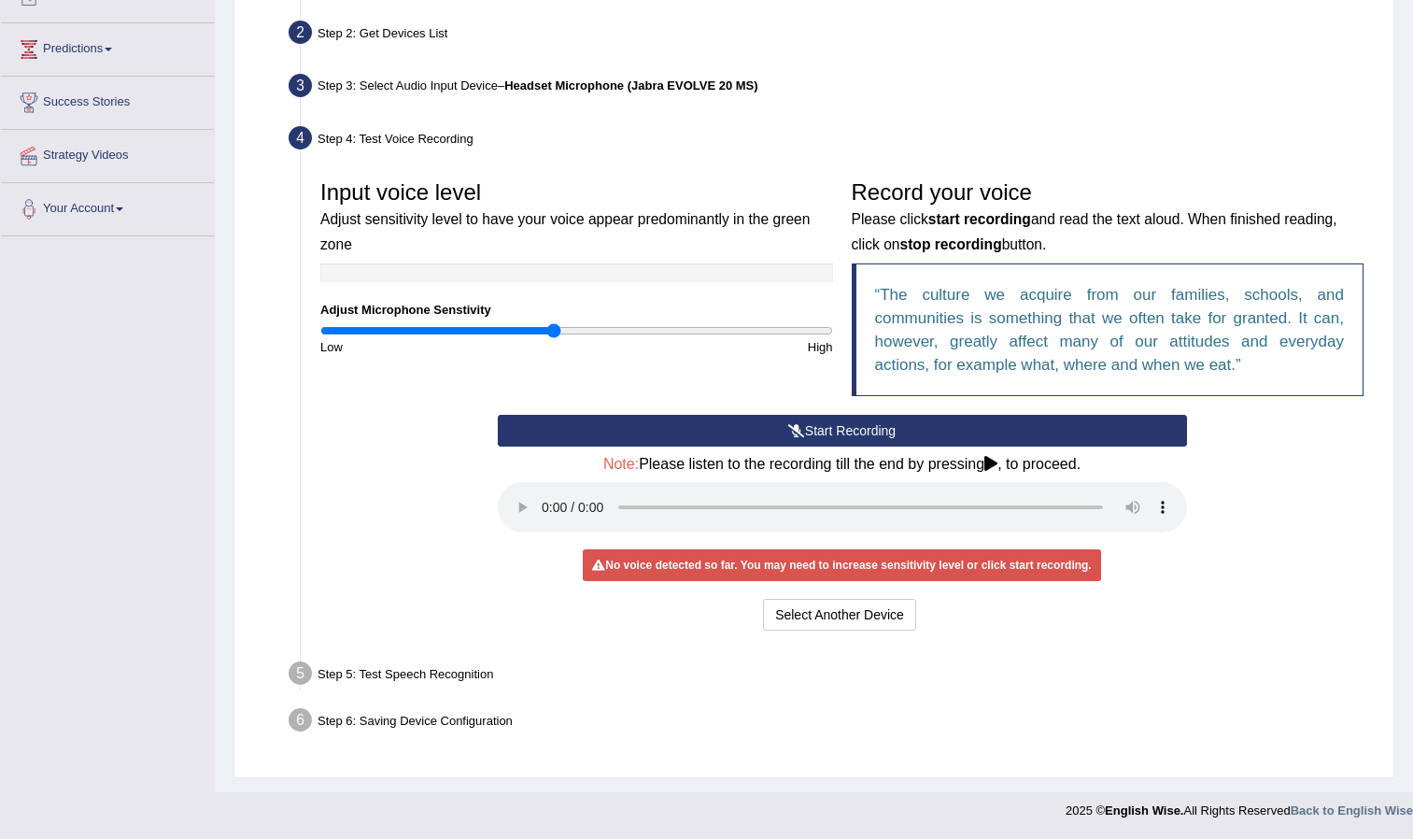
drag, startPoint x: 575, startPoint y: 326, endPoint x: 553, endPoint y: 326, distance: 22.4
type input "0.92"
click at [553, 326] on input "range" at bounding box center [576, 330] width 513 height 15
click at [681, 432] on button "Start Recording" at bounding box center [842, 431] width 689 height 32
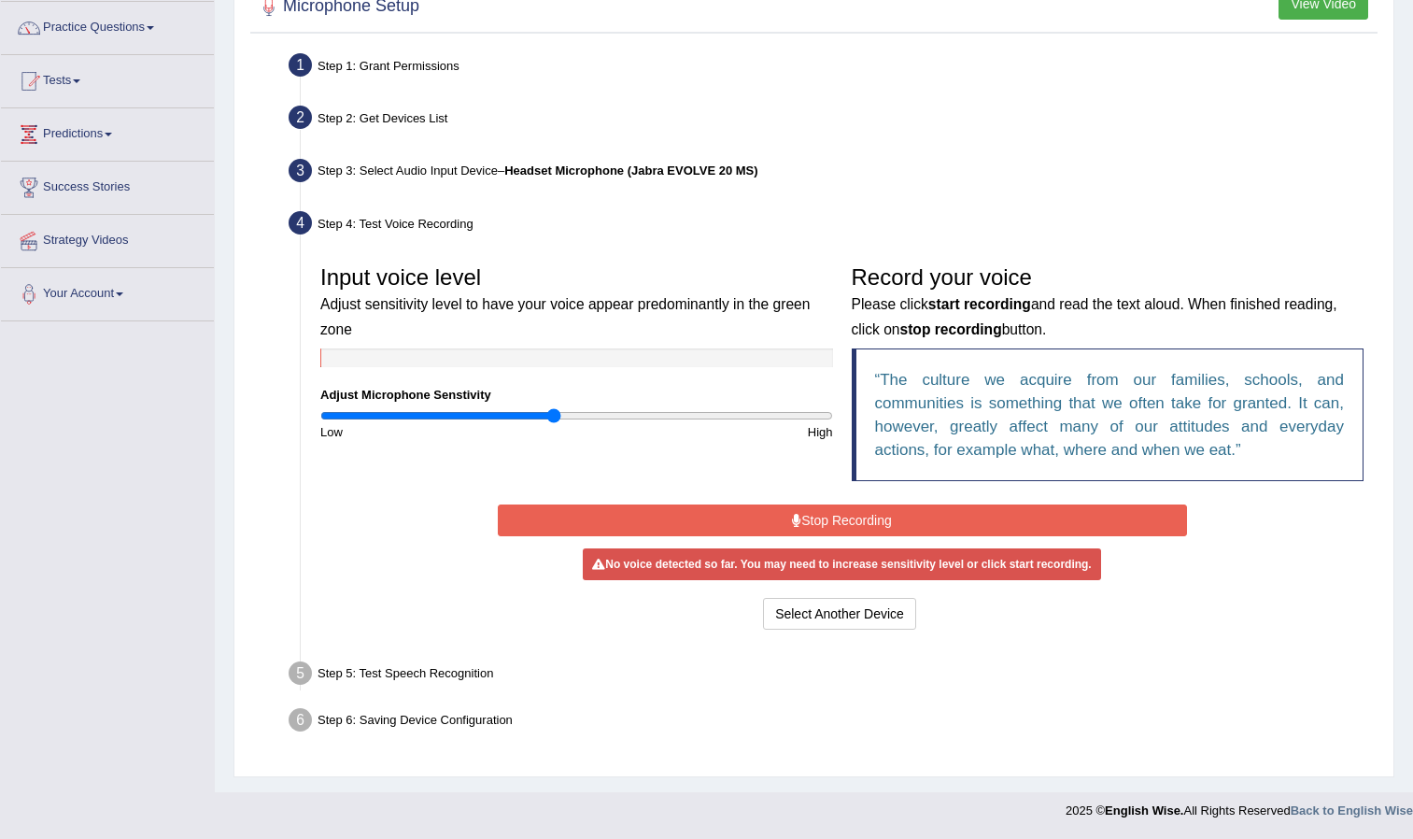
scroll to position [144, 0]
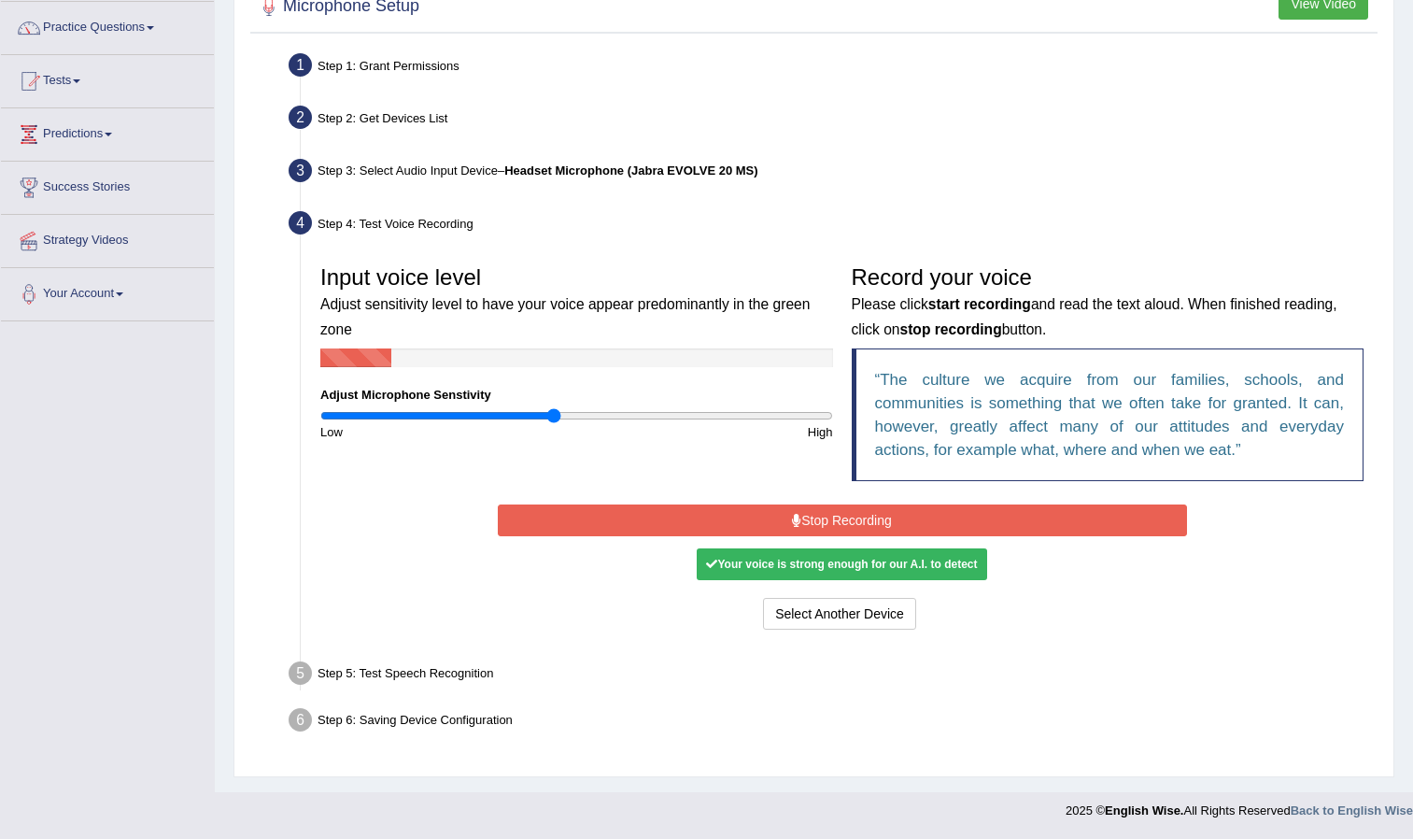
click at [682, 512] on button "Stop Recording" at bounding box center [842, 520] width 689 height 32
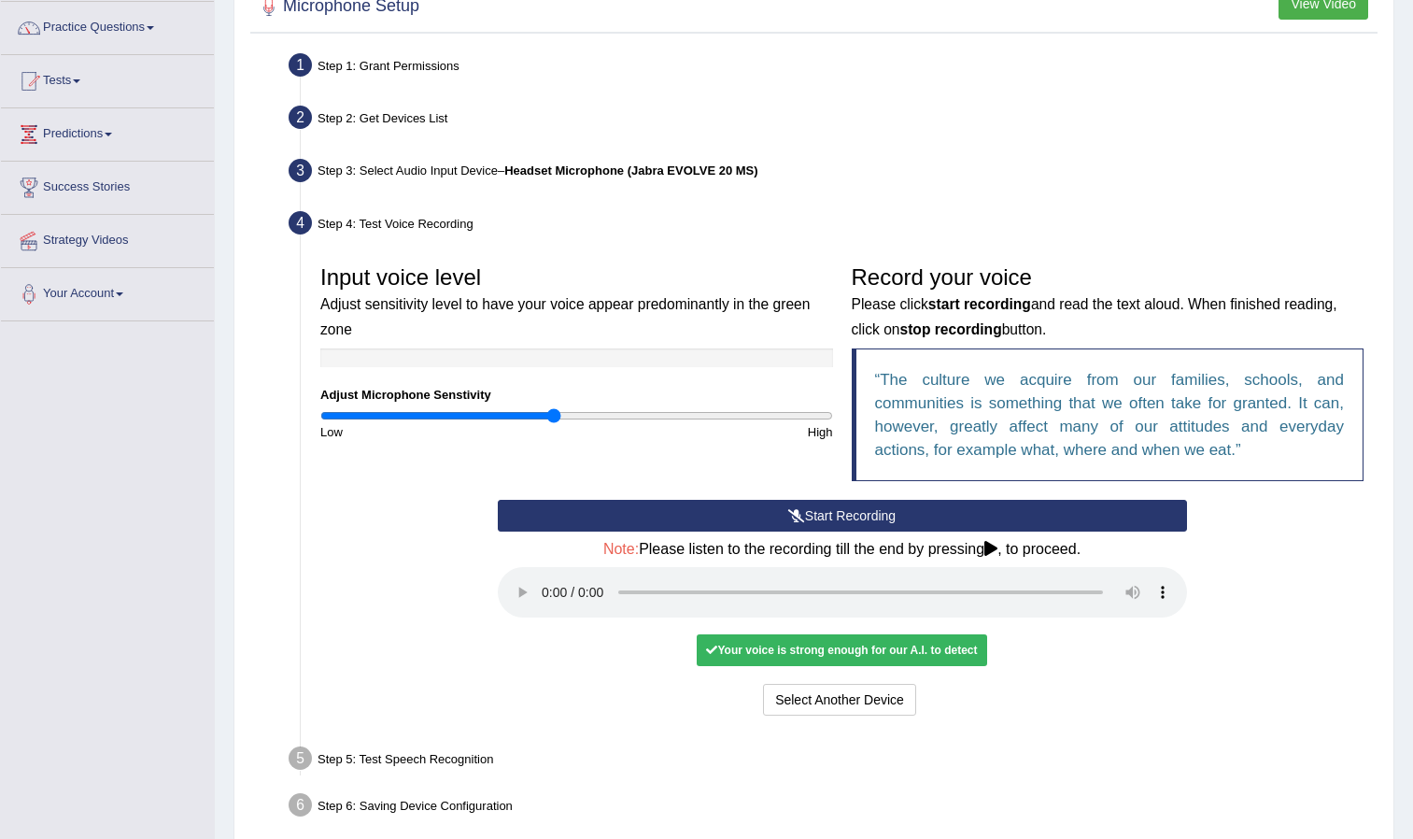
click at [897, 646] on div "Your voice is strong enough for our A.I. to detect" at bounding box center [842, 650] width 290 height 32
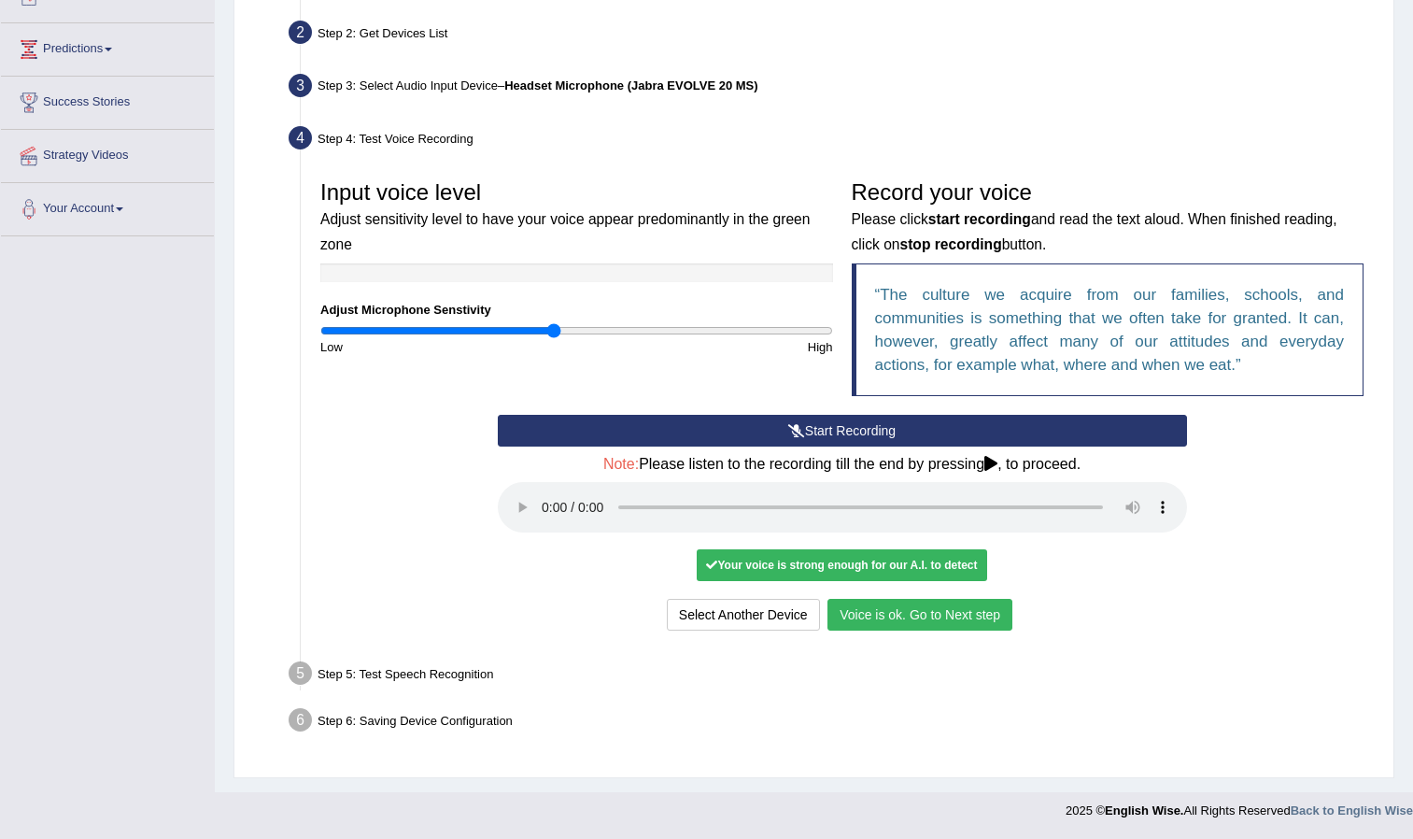
click at [937, 608] on button "Voice is ok. Go to Next step" at bounding box center [920, 615] width 185 height 32
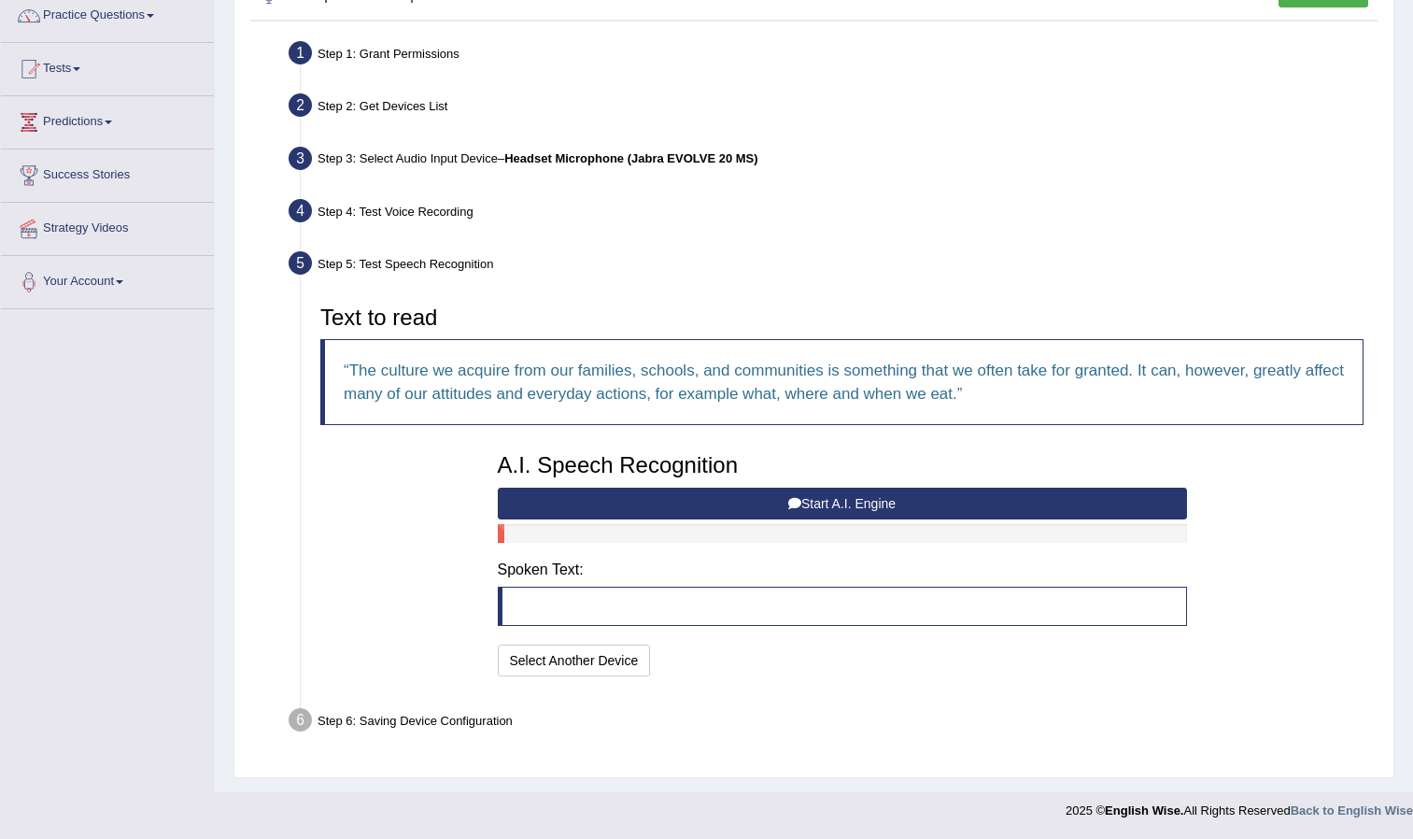
scroll to position [156, 0]
click at [755, 501] on button "Start A.I. Engine" at bounding box center [842, 504] width 689 height 32
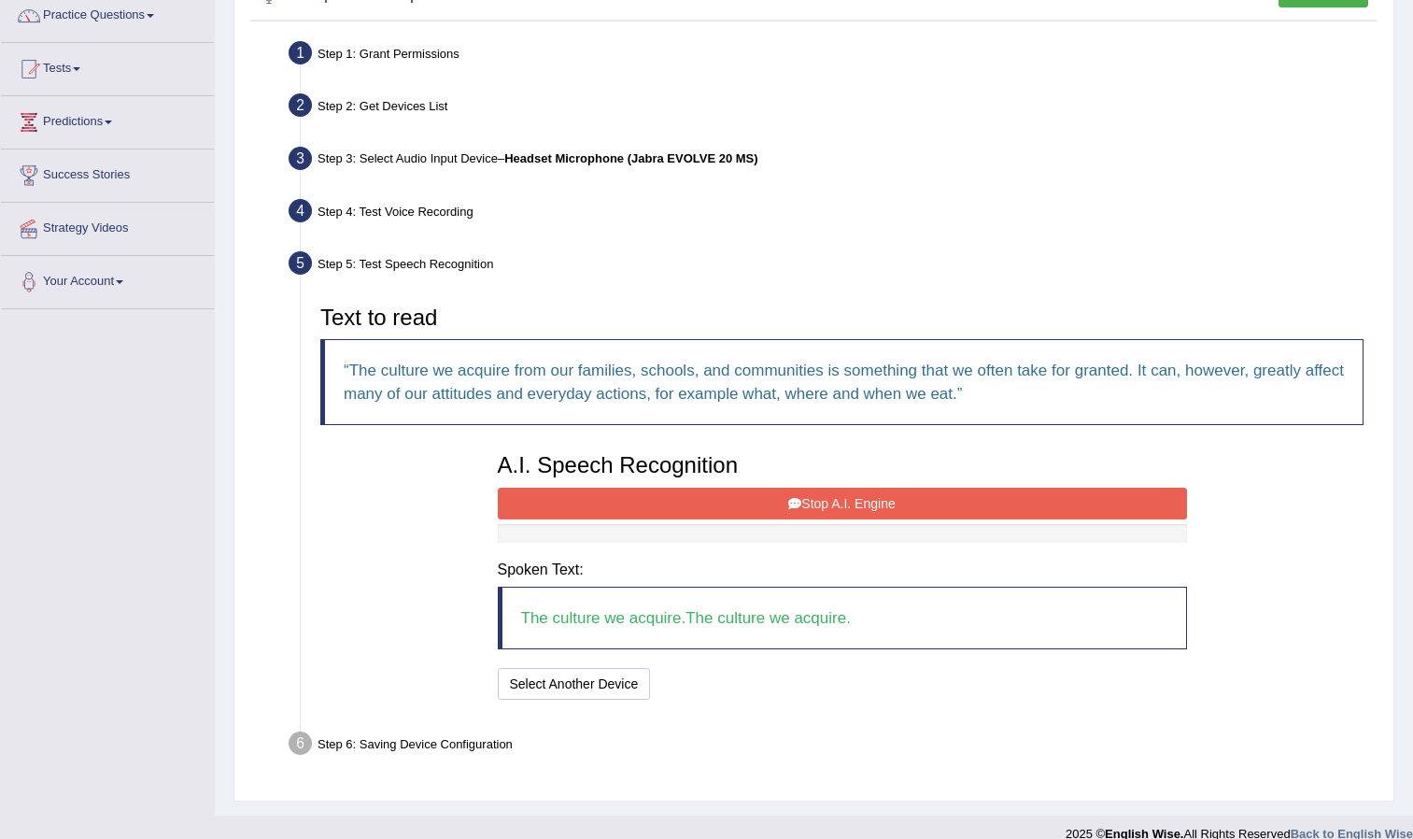
click at [663, 509] on button "Stop A.I. Engine" at bounding box center [842, 504] width 689 height 32
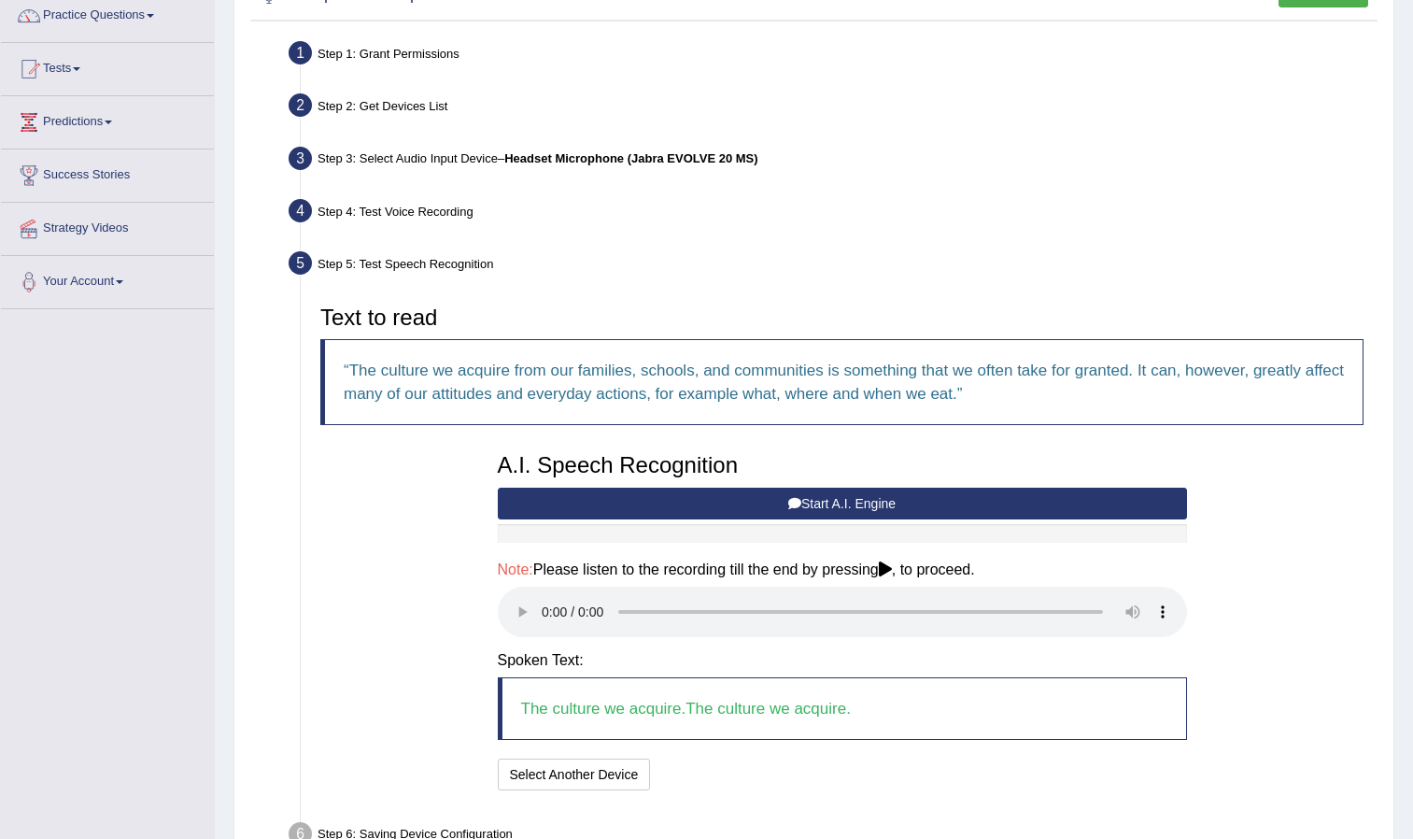
click at [662, 506] on button "Start A.I. Engine" at bounding box center [842, 504] width 689 height 32
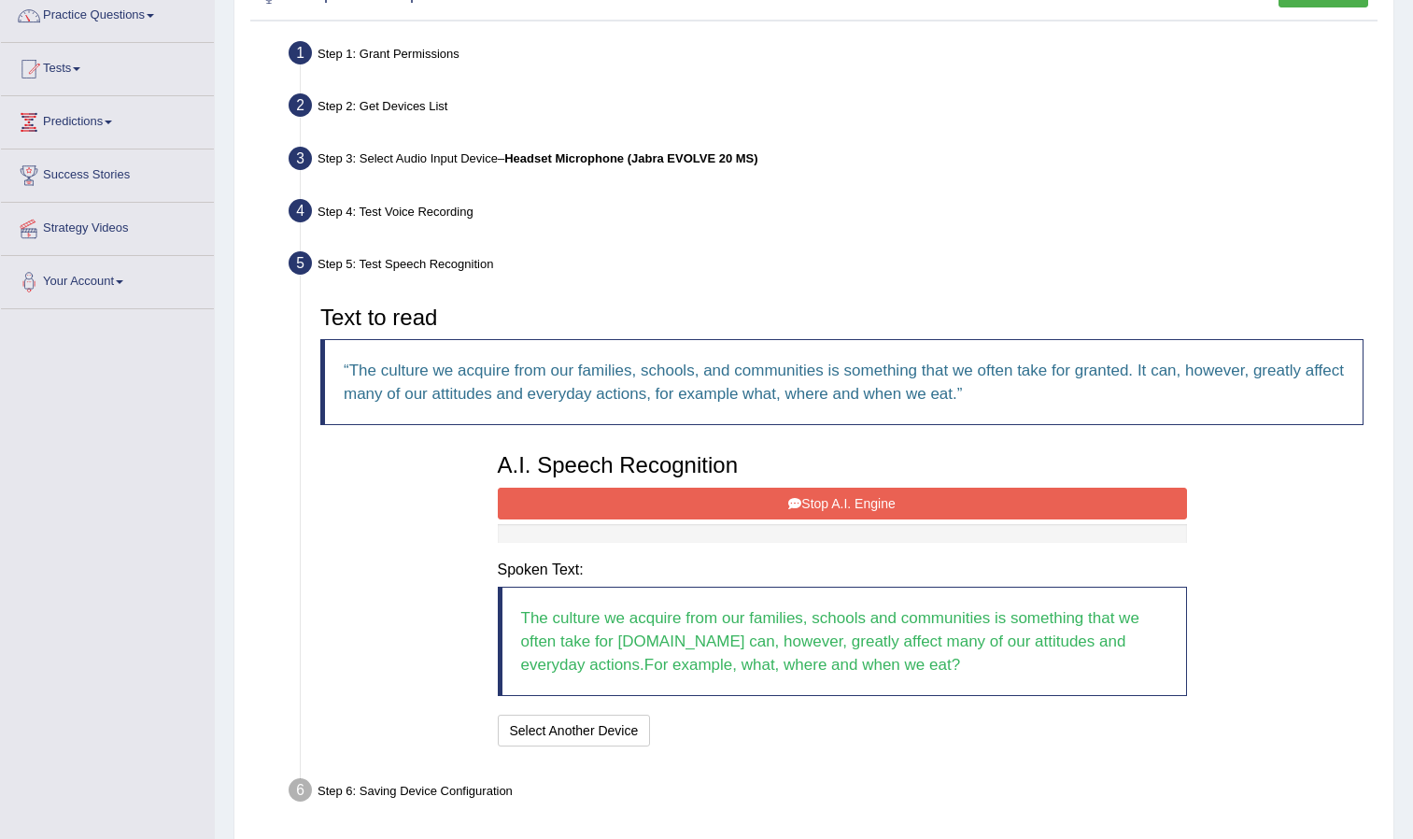
click at [662, 506] on button "Stop A.I. Engine" at bounding box center [842, 504] width 689 height 32
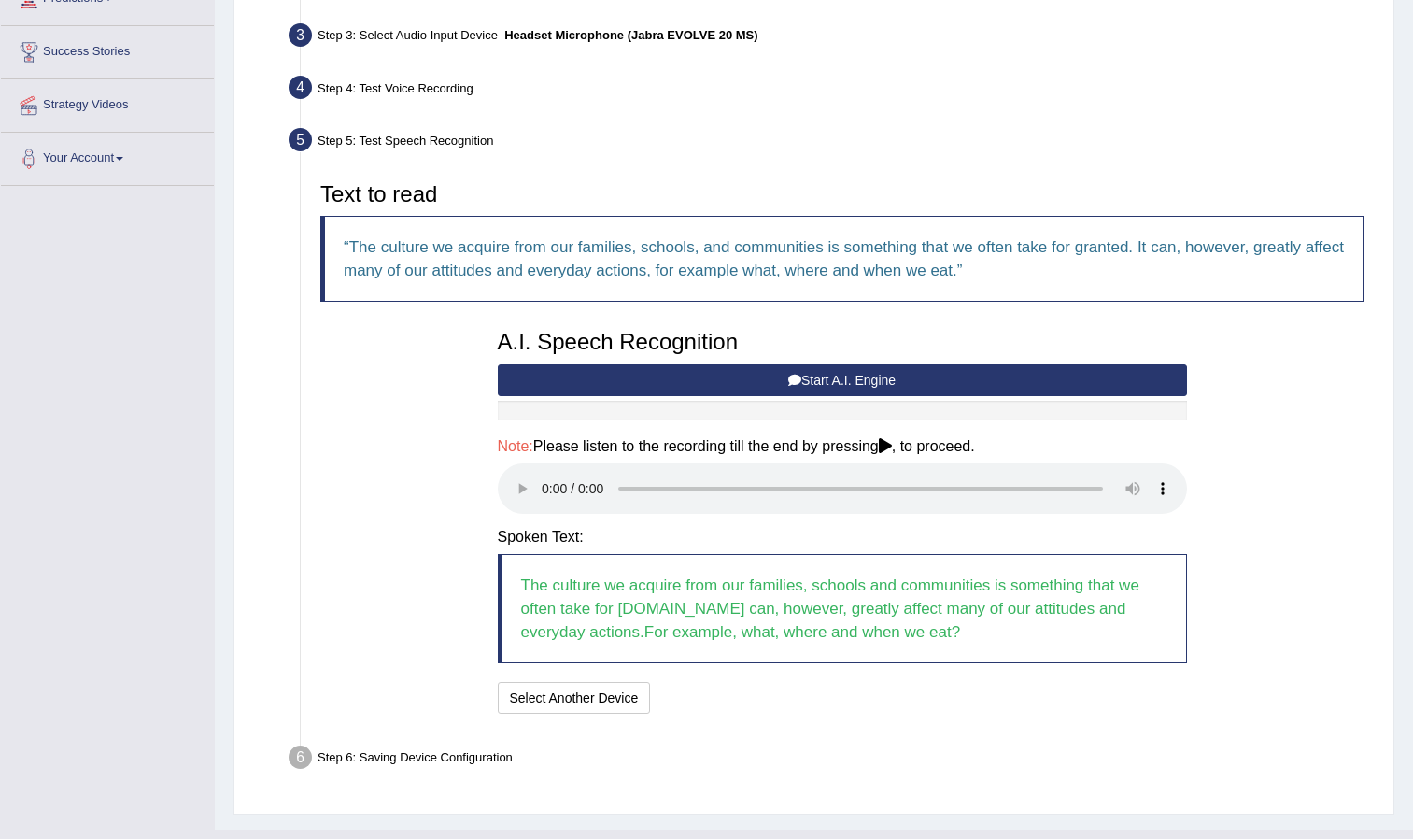
scroll to position [317, 0]
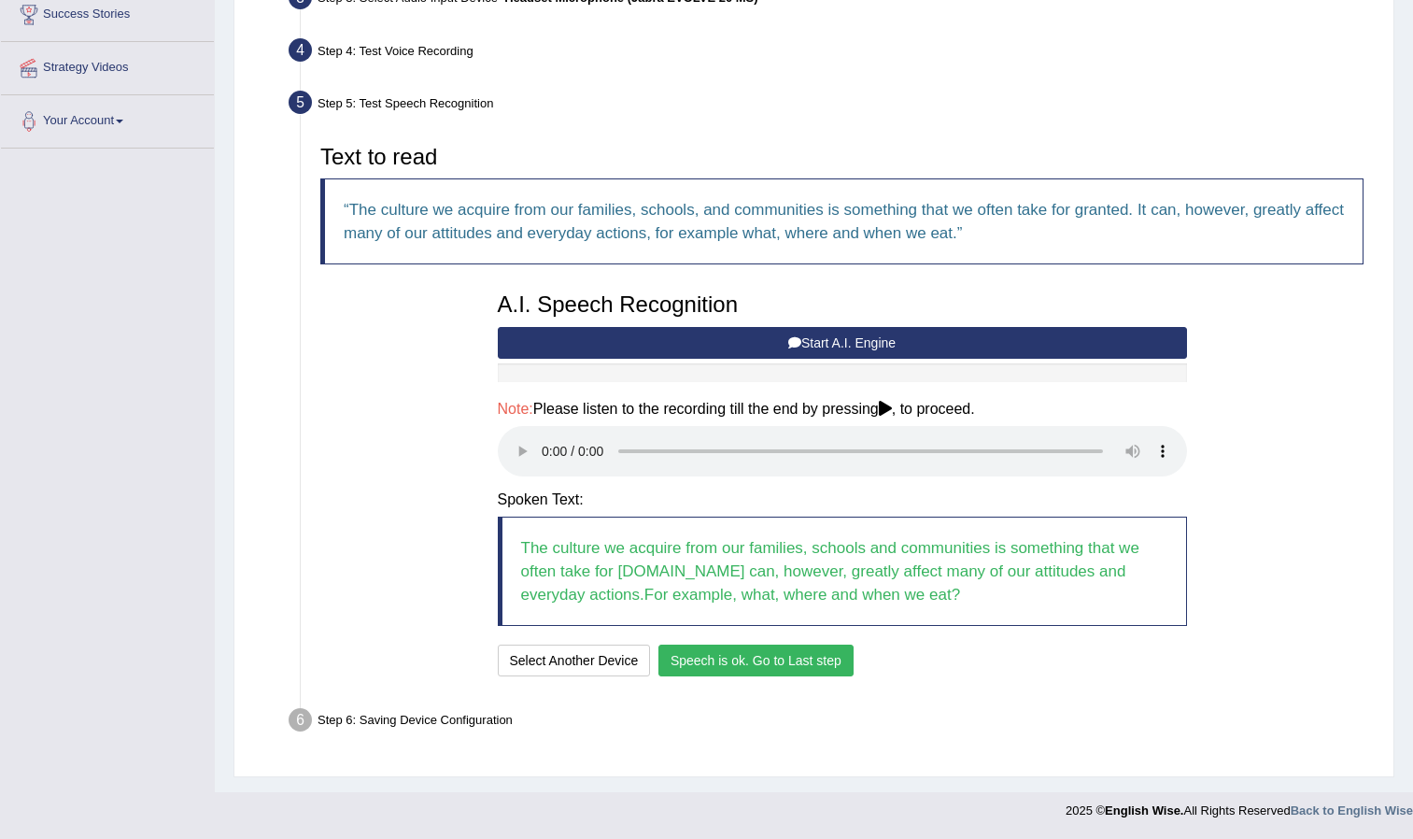
click at [707, 661] on button "Speech is ok. Go to Last step" at bounding box center [755, 660] width 195 height 32
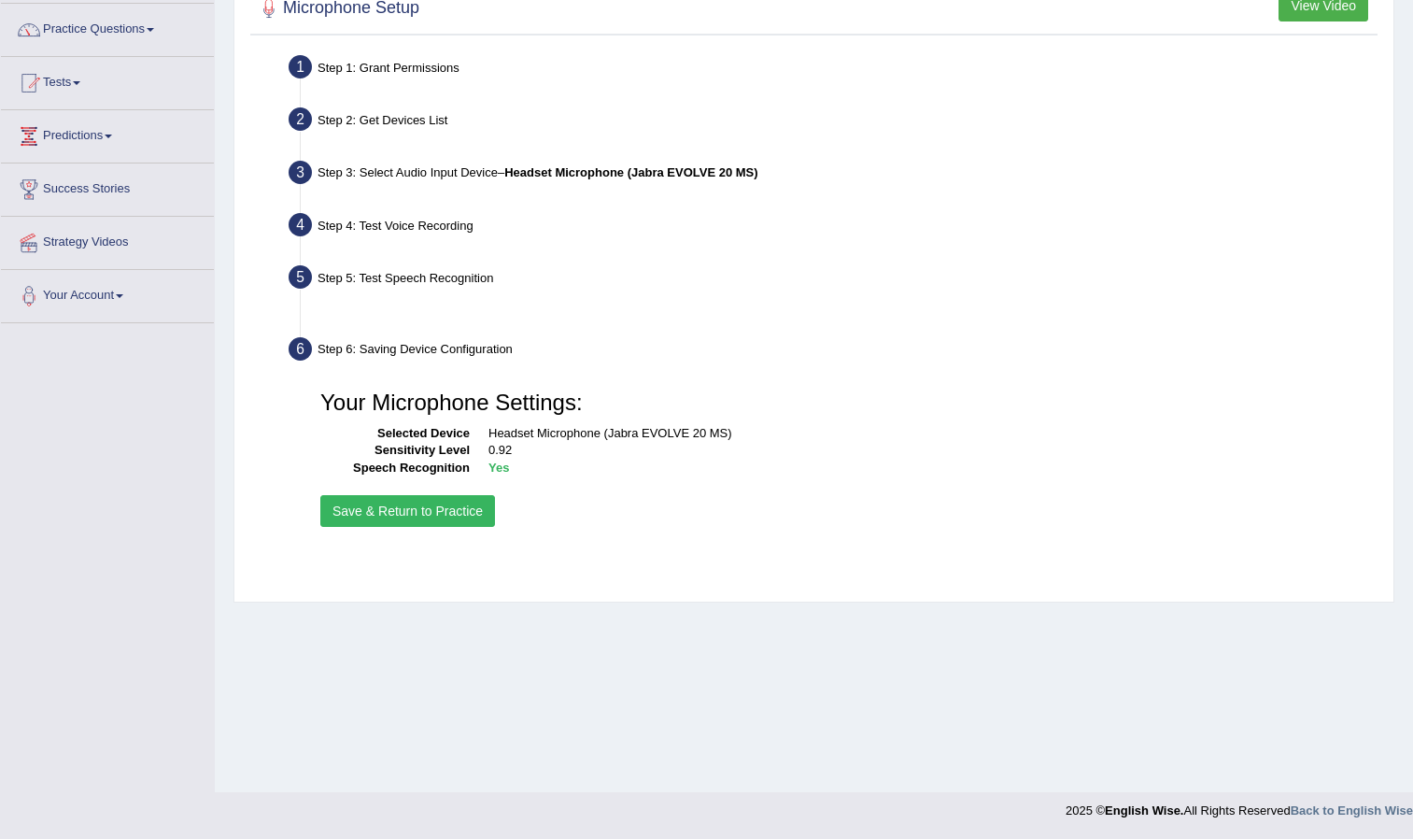
scroll to position [142, 0]
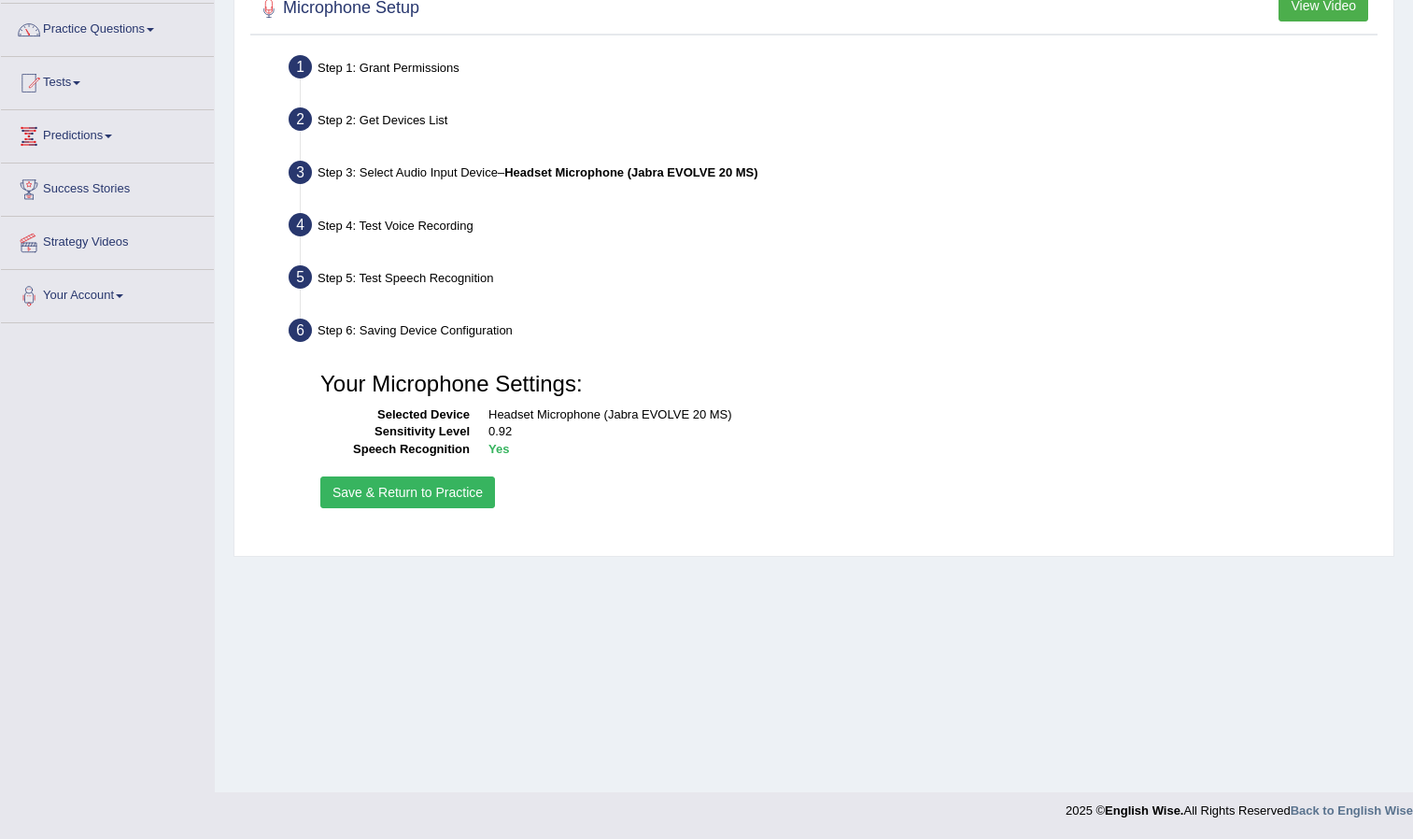
click at [443, 491] on button "Save & Return to Practice" at bounding box center [407, 492] width 175 height 32
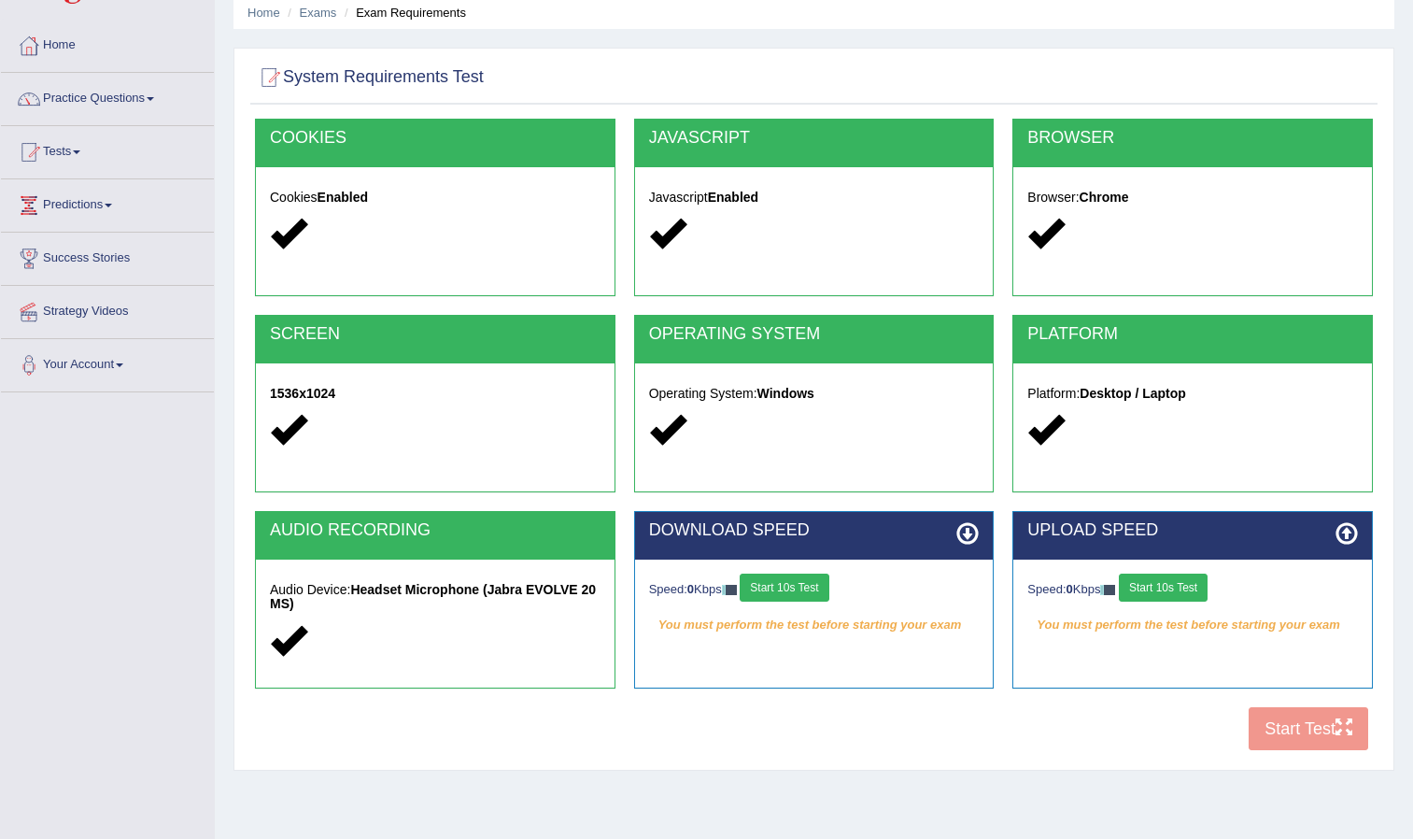
scroll to position [79, 0]
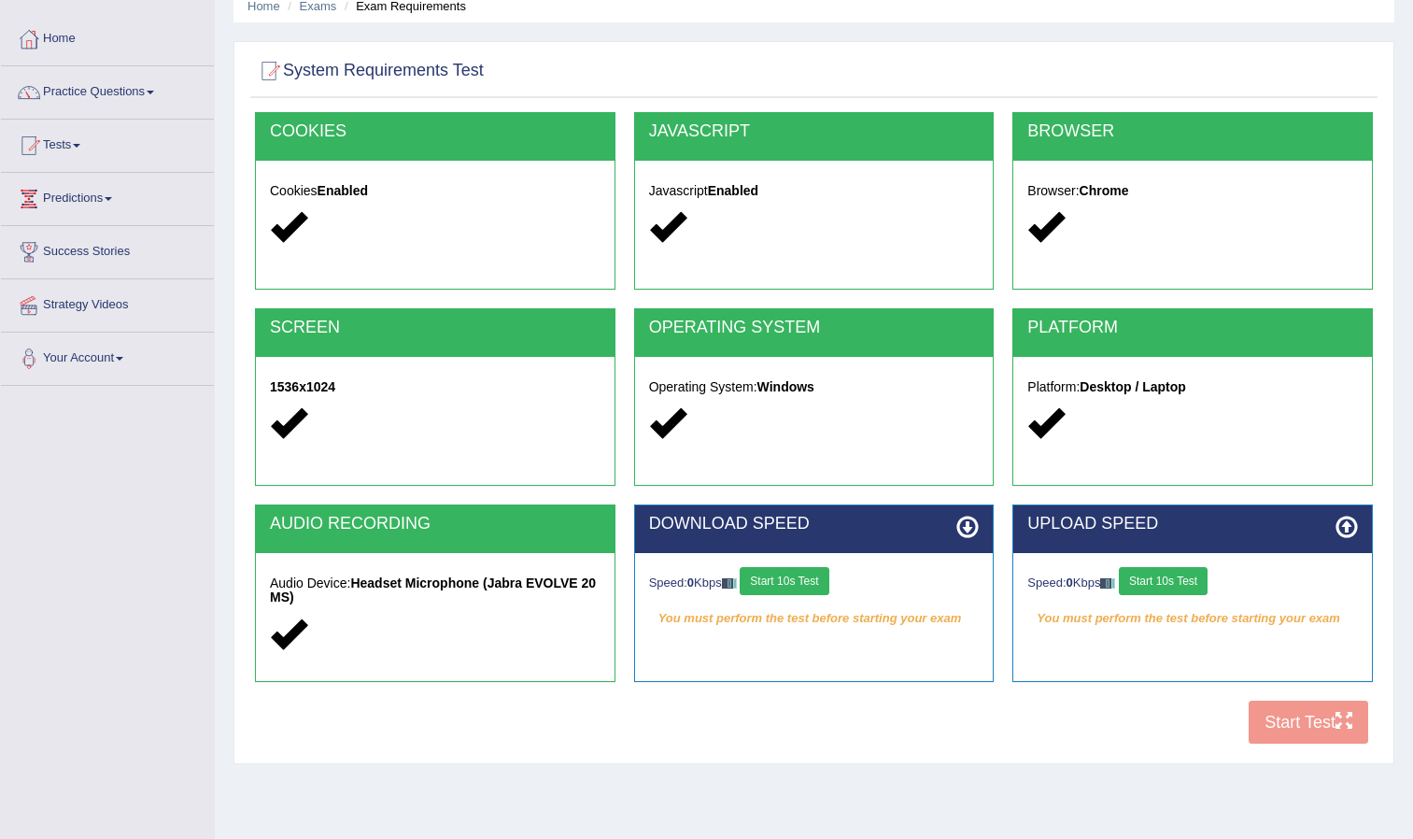
click at [813, 600] on div "Speed: 0 Kbps Start 10s Test You must perform the test before starting your exa…" at bounding box center [814, 599] width 359 height 93
click at [809, 585] on button "Start 10s Test" at bounding box center [784, 581] width 89 height 28
click at [1179, 581] on button "Start 10s Test" at bounding box center [1163, 581] width 89 height 28
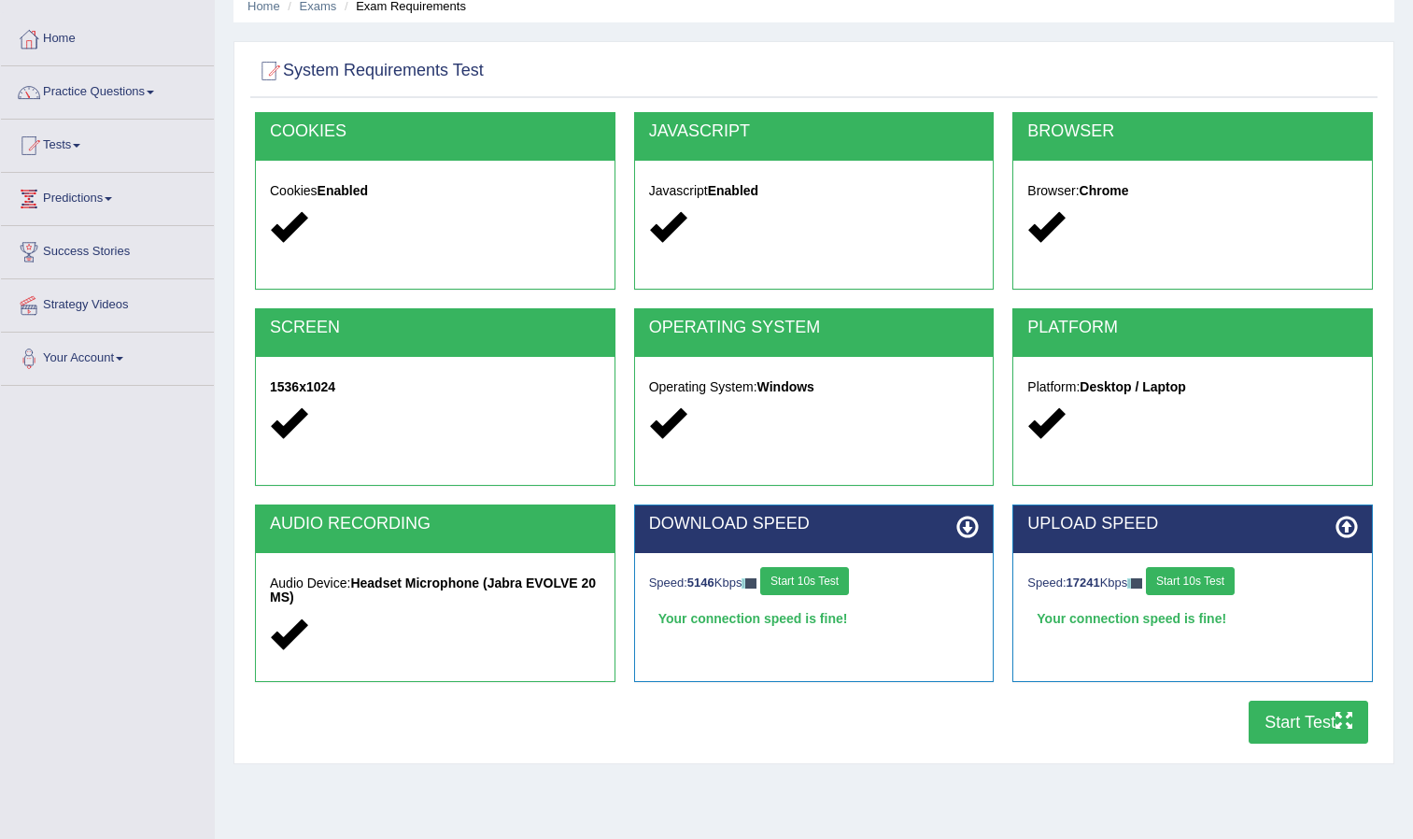
click at [1271, 711] on button "Start Test" at bounding box center [1309, 721] width 120 height 43
